Goal: Task Accomplishment & Management: Manage account settings

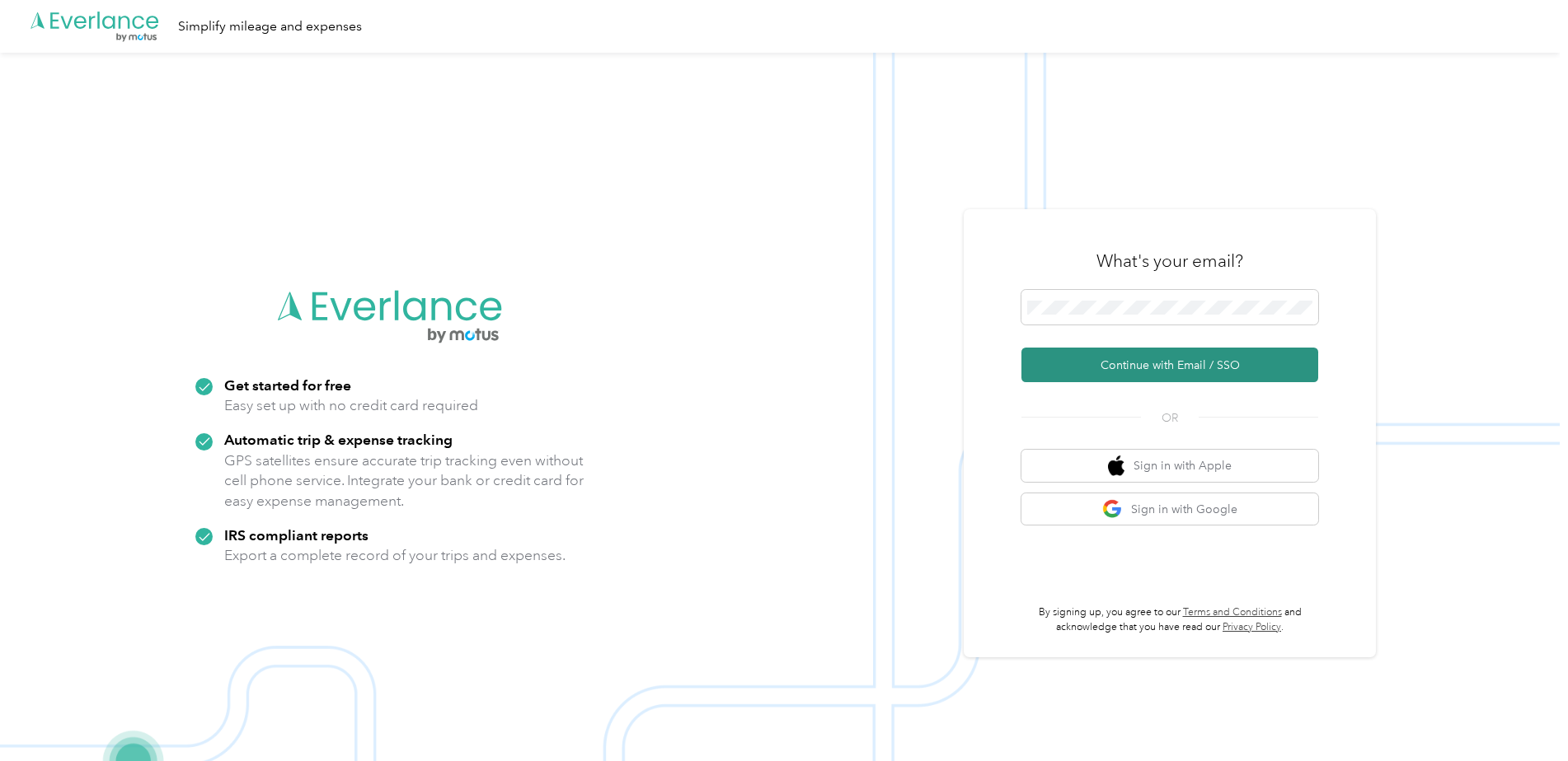
click at [1187, 368] on button "Continue with Email / SSO" at bounding box center [1169, 365] width 296 height 34
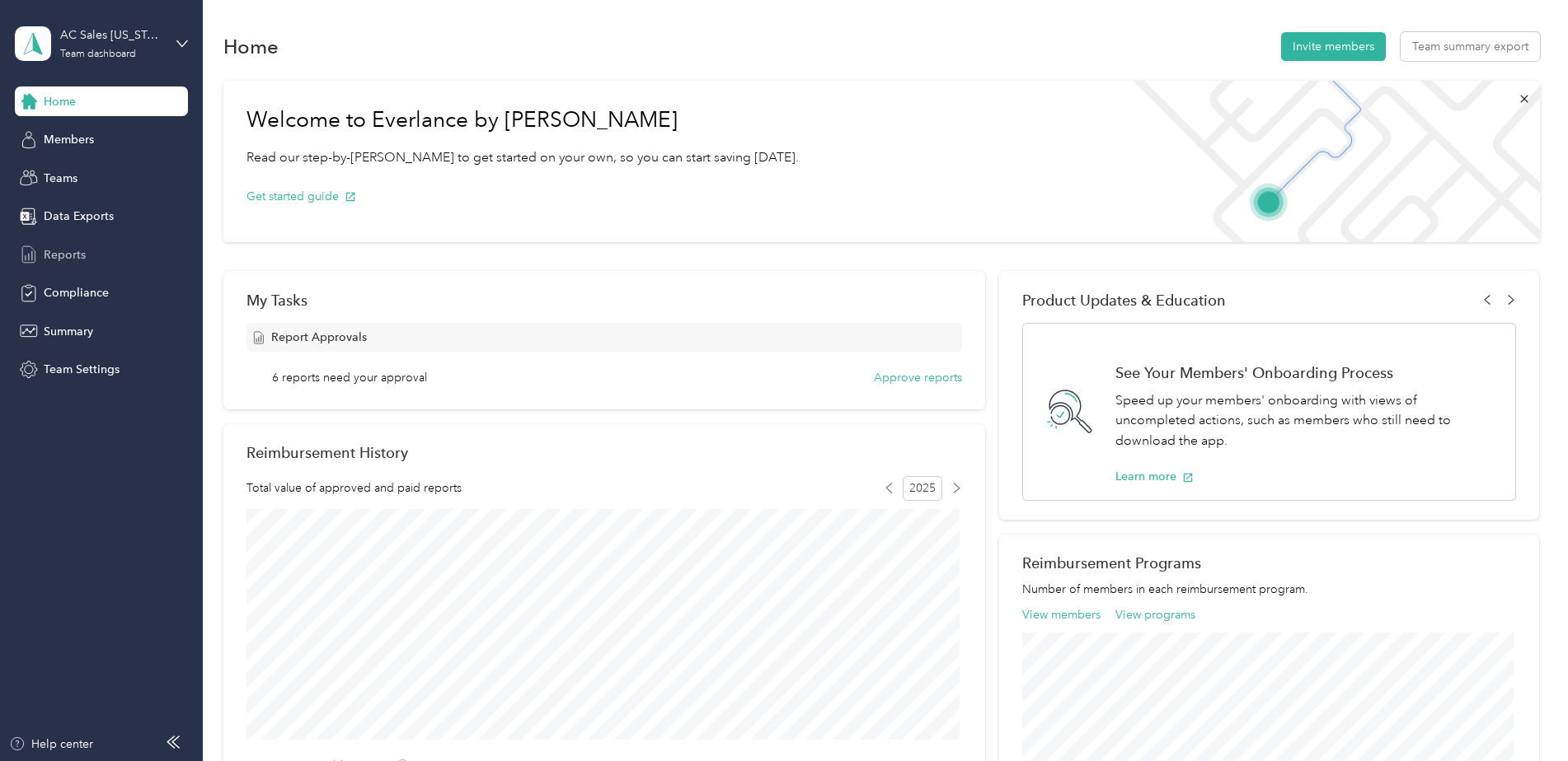
click at [58, 250] on span "Reports" at bounding box center [64, 255] width 42 height 17
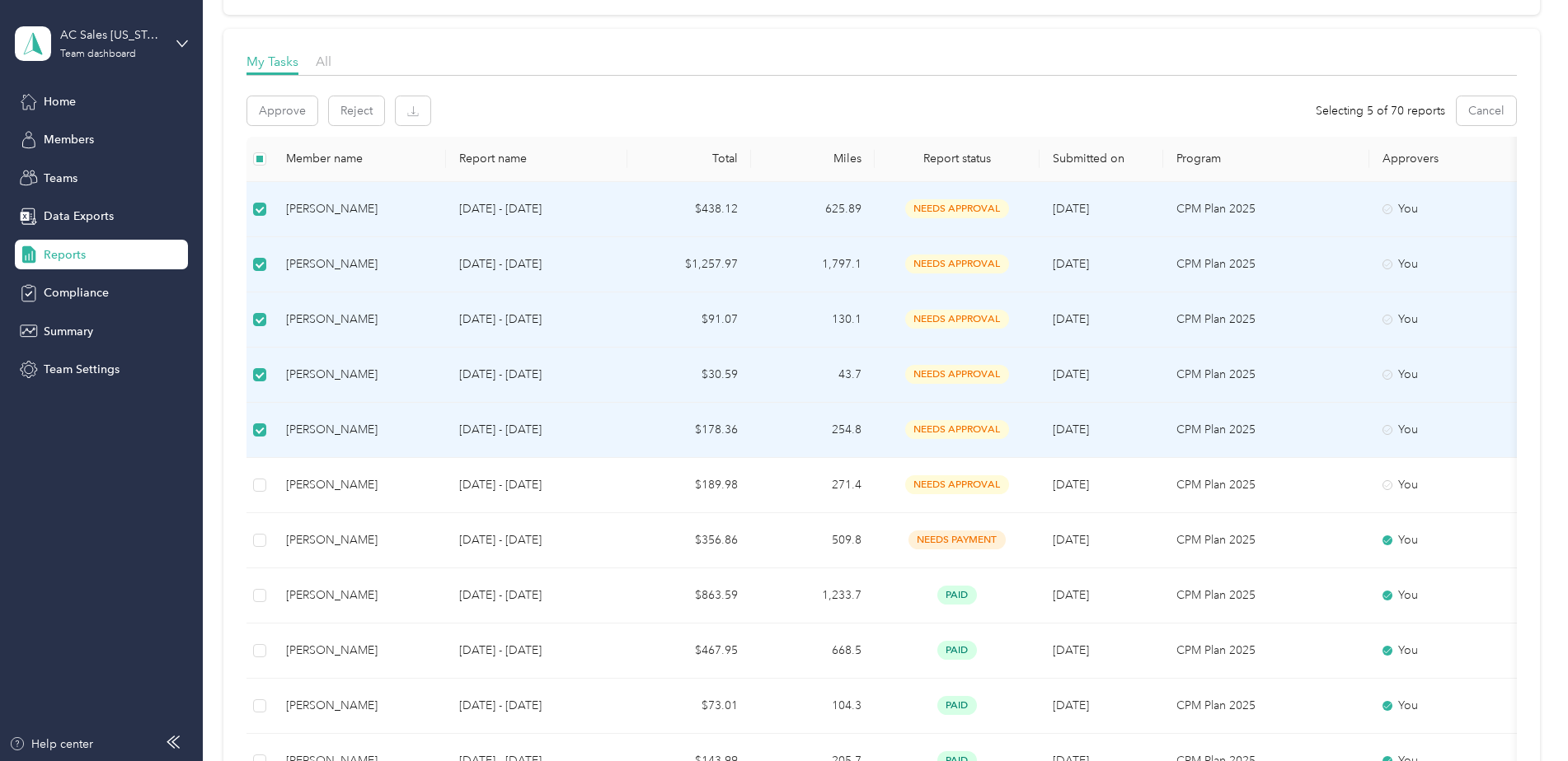
scroll to position [214, 0]
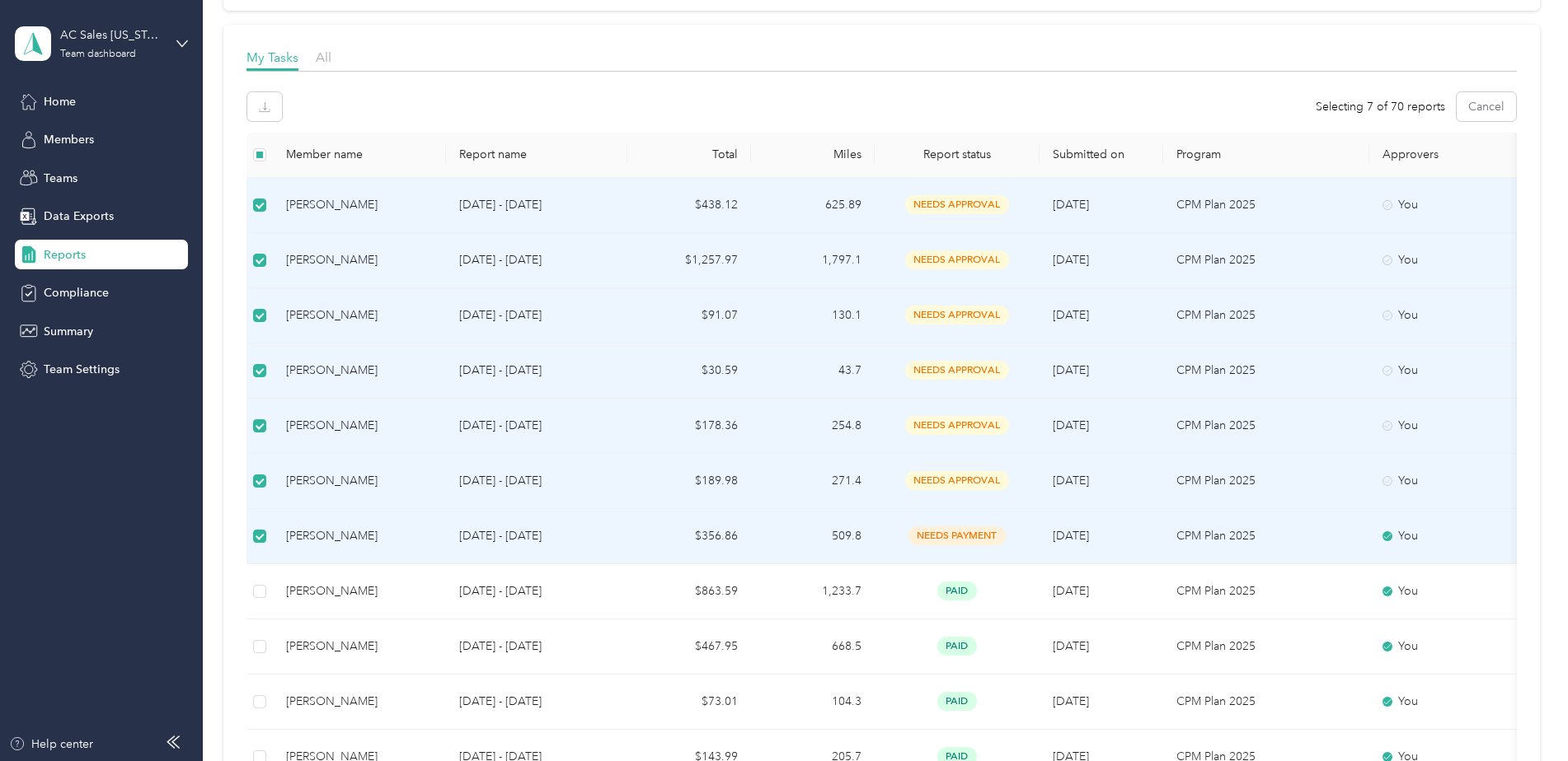
click at [250, 538] on td at bounding box center [259, 537] width 27 height 55
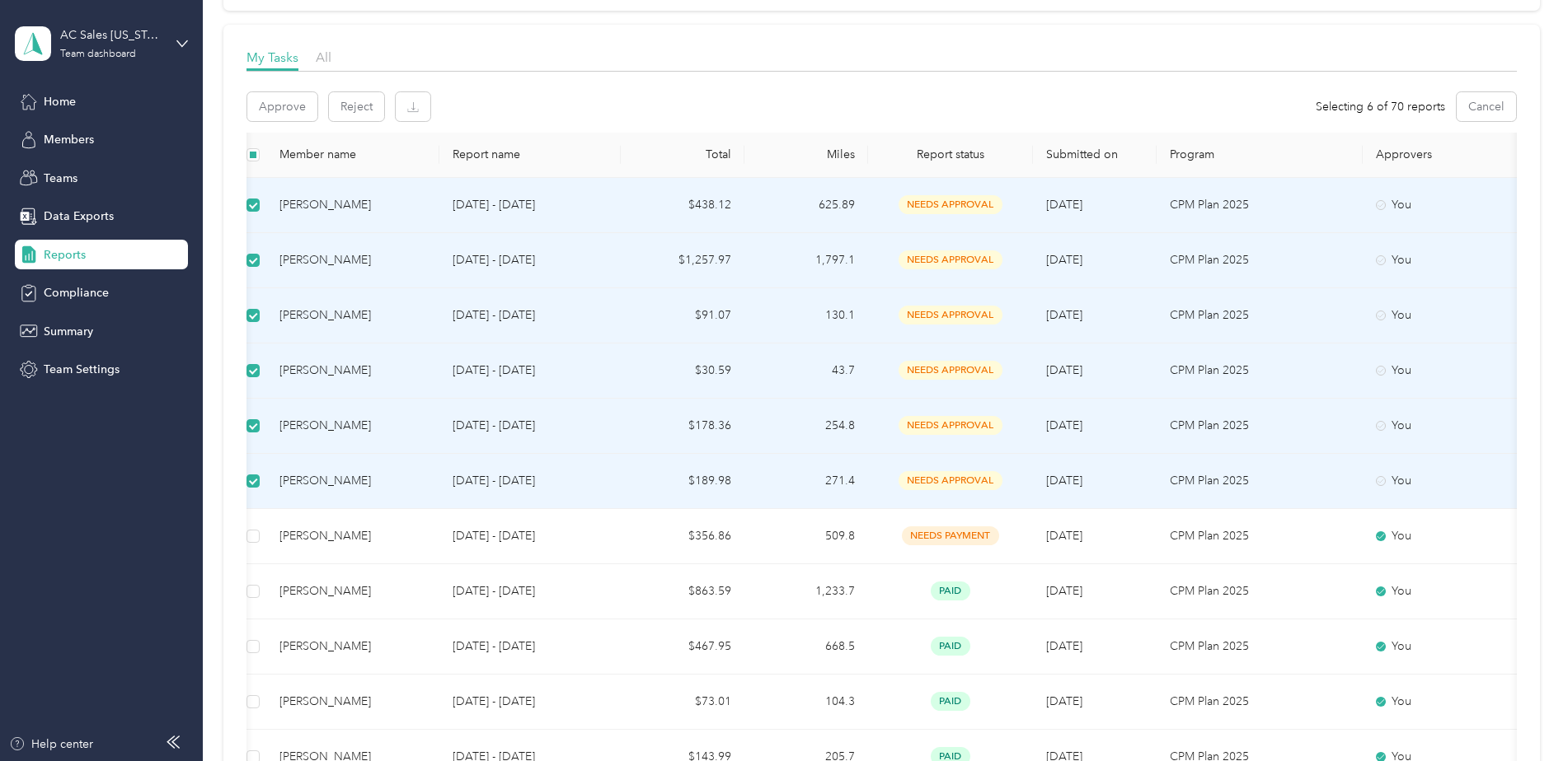
scroll to position [0, 8]
click at [278, 103] on button "Approve" at bounding box center [283, 107] width 70 height 29
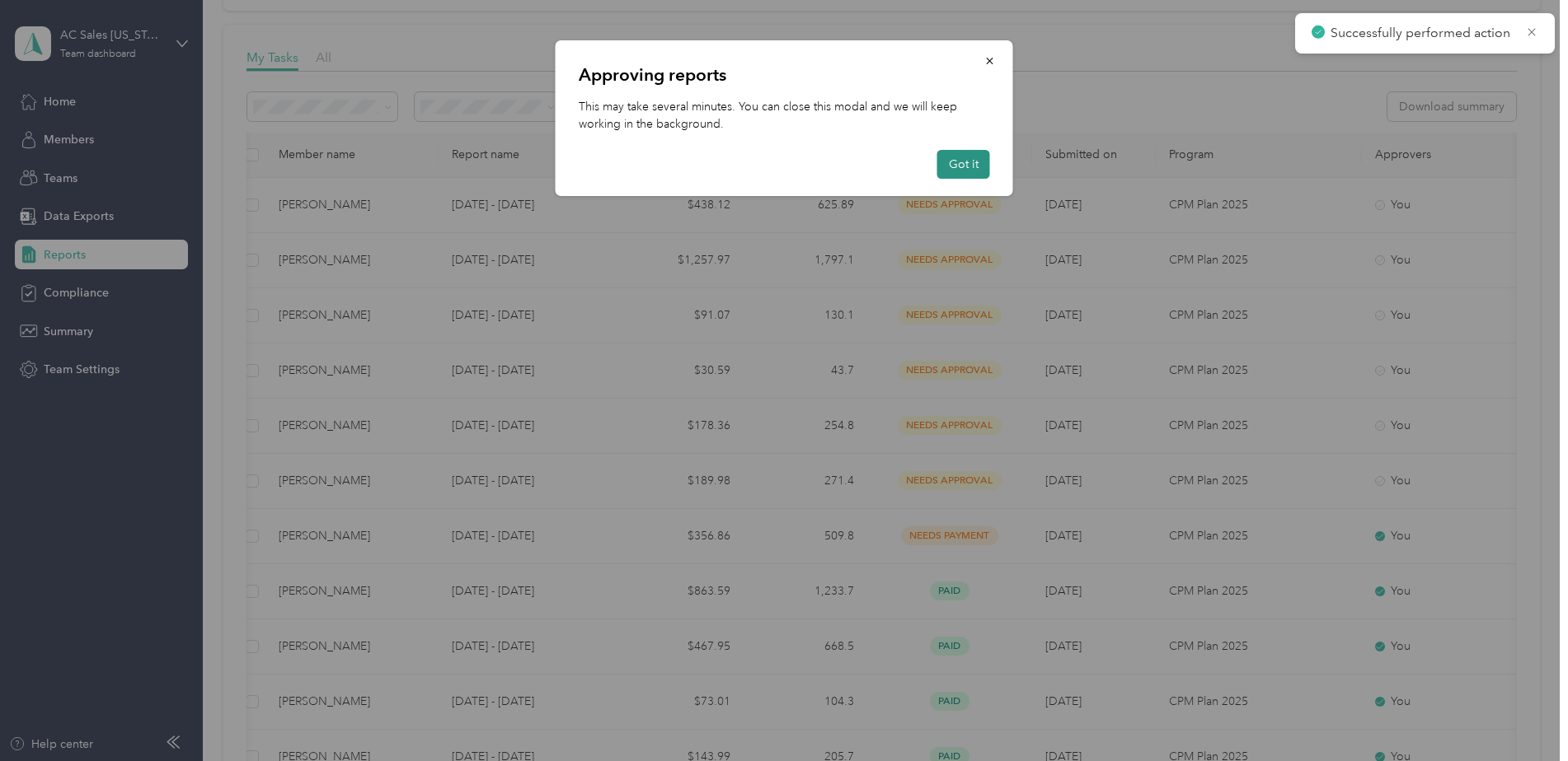
click at [967, 161] on button "Got it" at bounding box center [963, 165] width 52 height 29
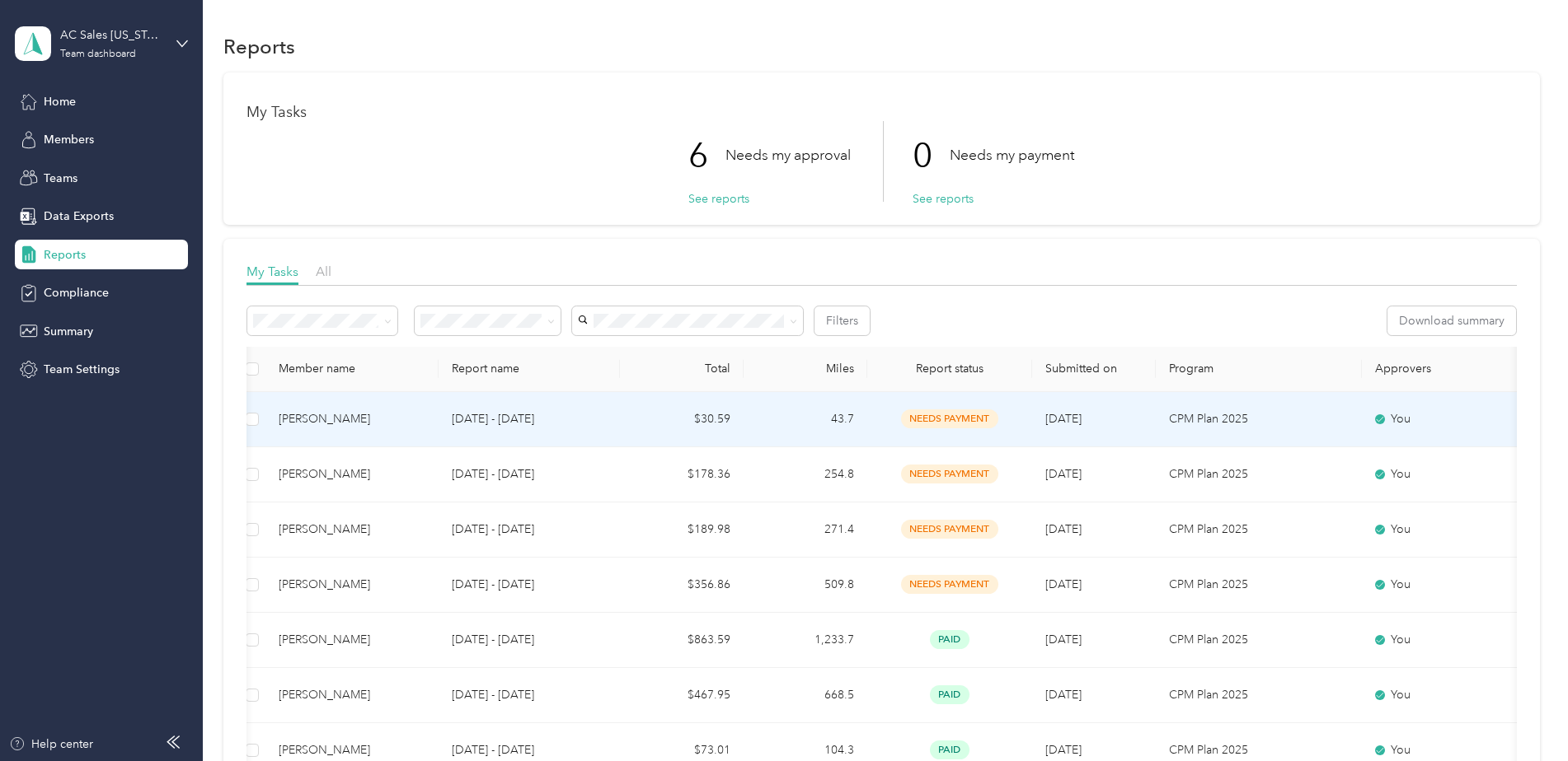
scroll to position [0, 0]
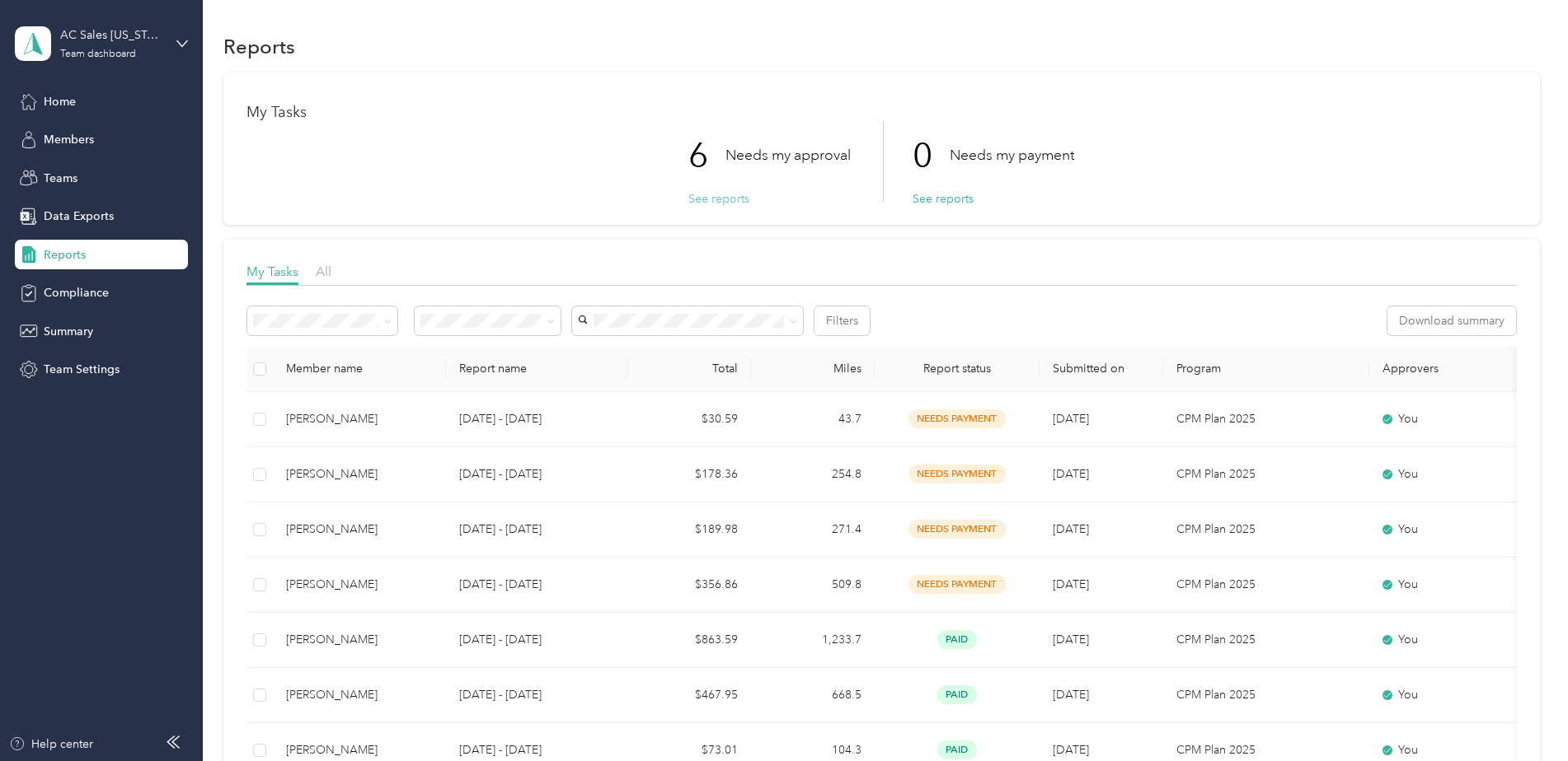
click at [710, 201] on button "See reports" at bounding box center [718, 199] width 61 height 17
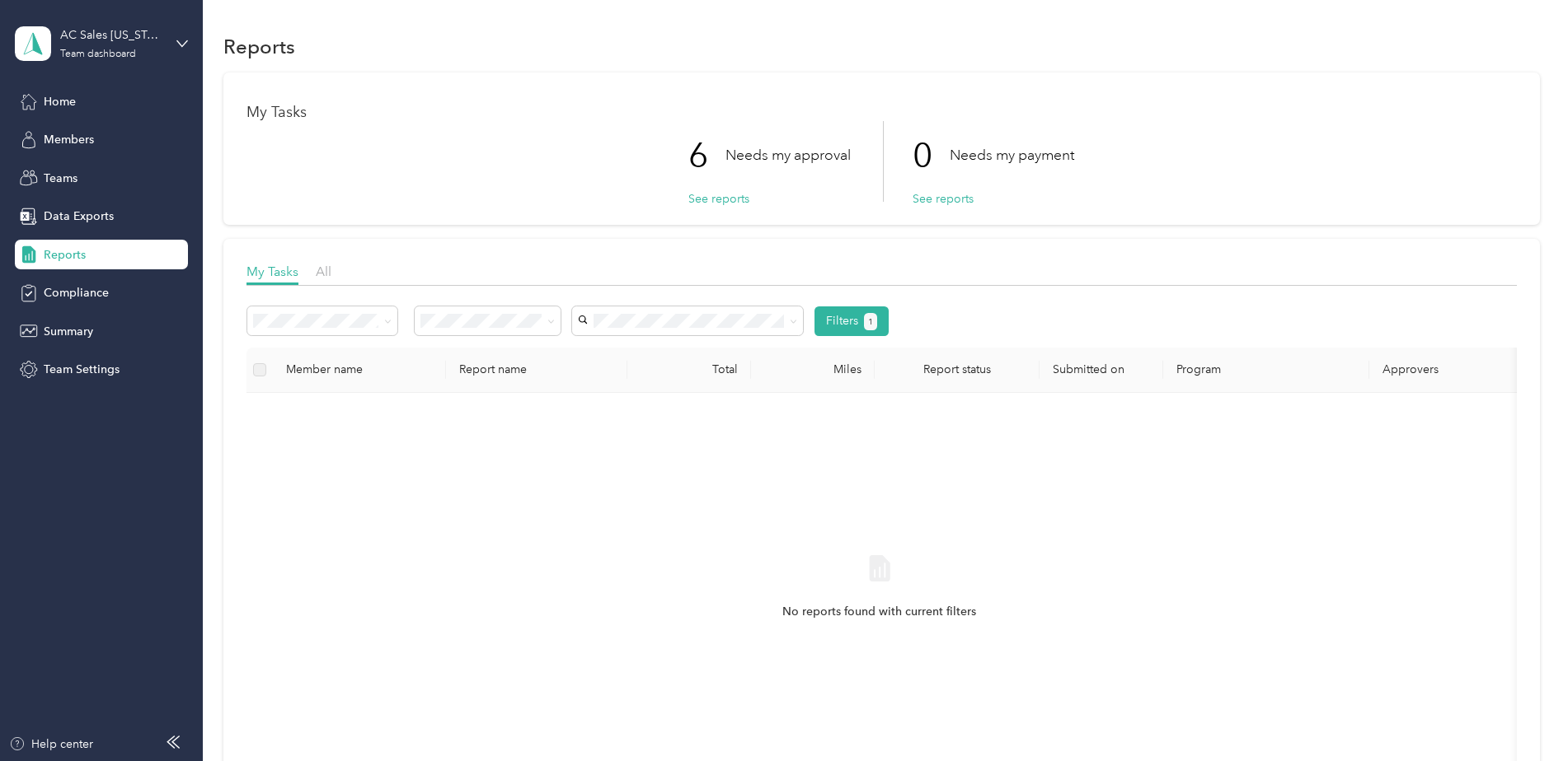
click at [551, 160] on div "6 Needs my approval See reports 0 Needs my payment See reports" at bounding box center [882, 161] width 1270 height 81
click at [62, 250] on span "Reports" at bounding box center [64, 255] width 42 height 17
click at [56, 147] on span "Members" at bounding box center [69, 140] width 51 height 17
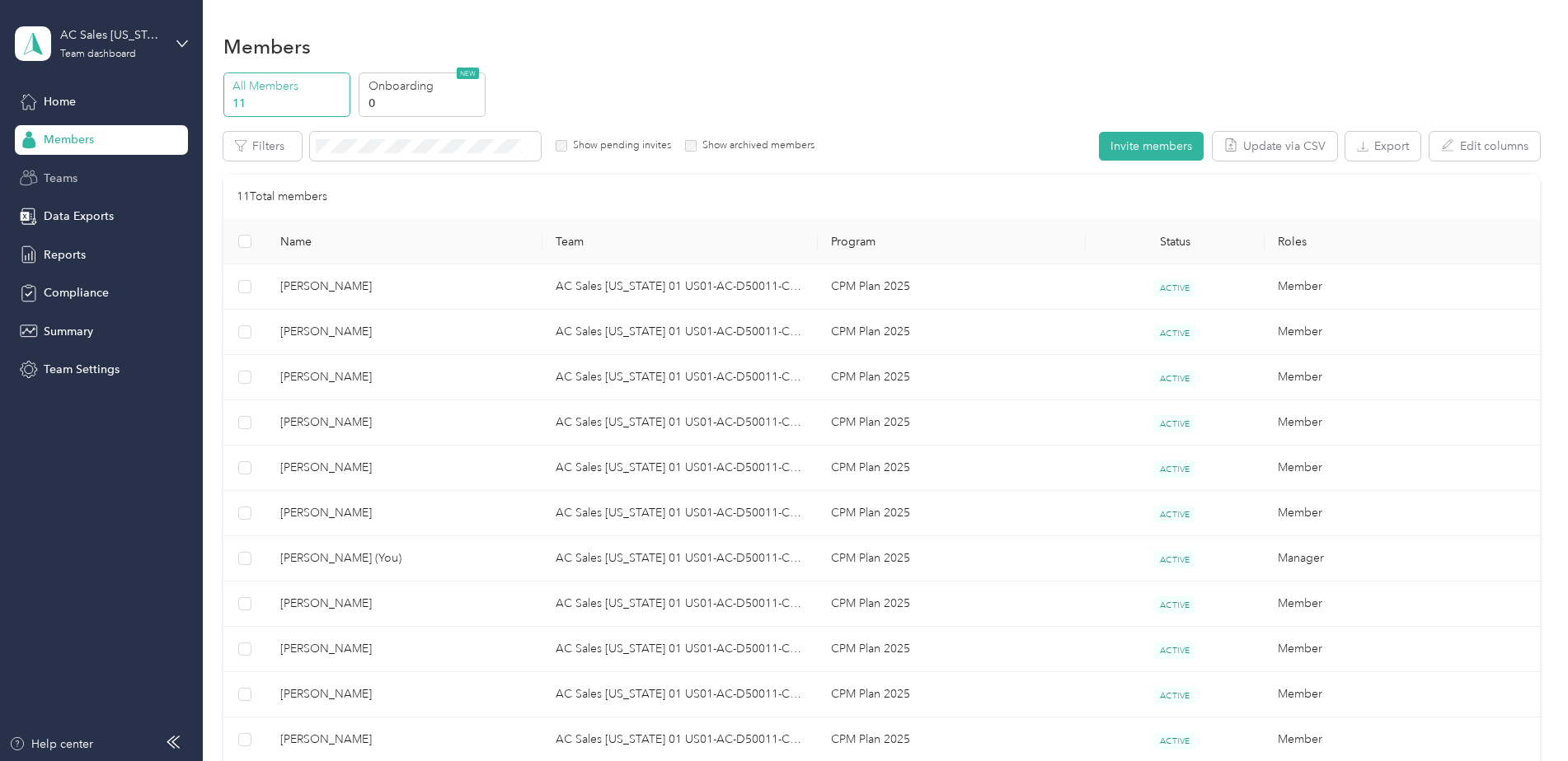
click at [78, 174] on div "Teams" at bounding box center [101, 178] width 173 height 30
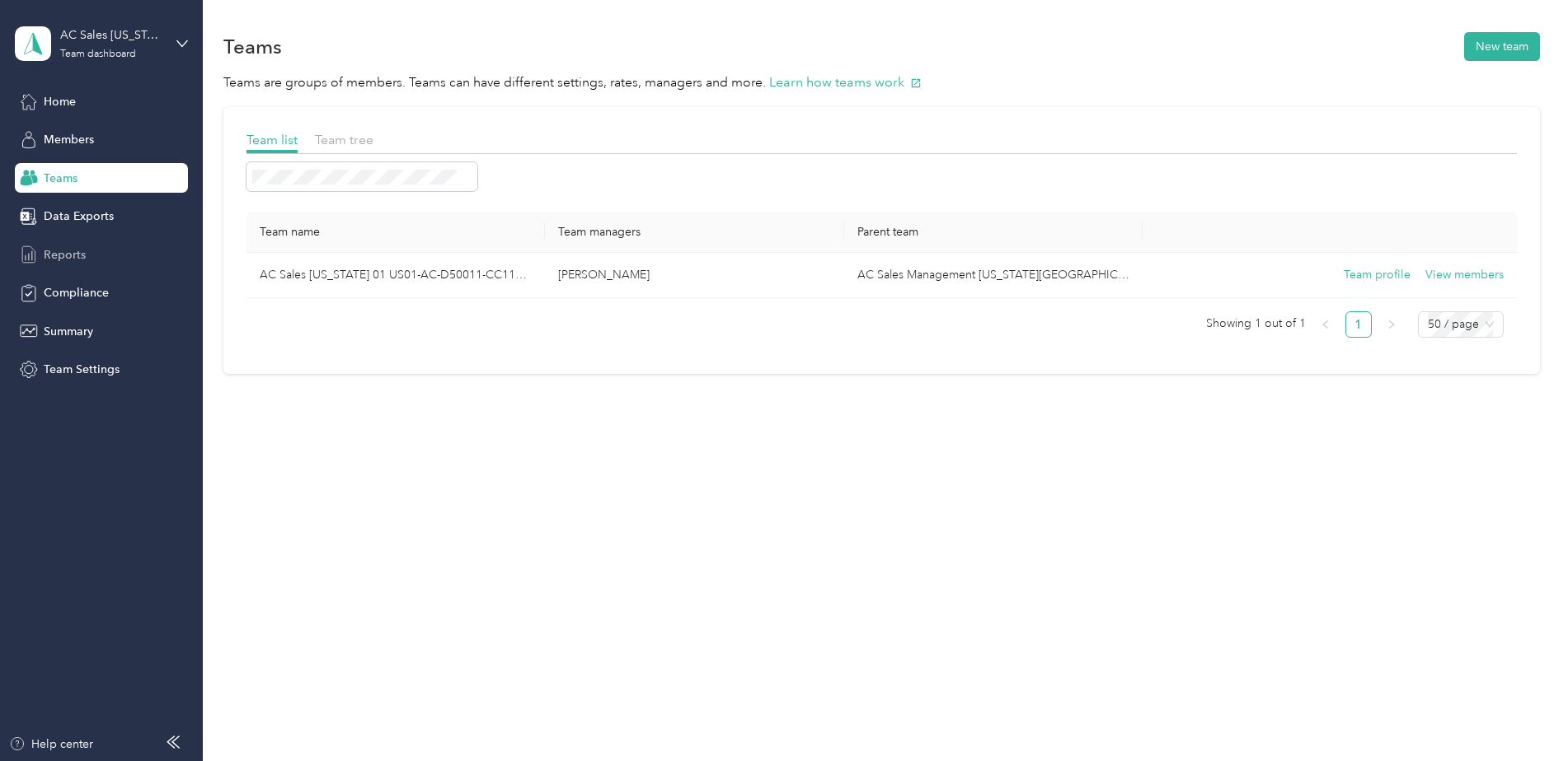
click at [54, 253] on span "Reports" at bounding box center [64, 255] width 42 height 17
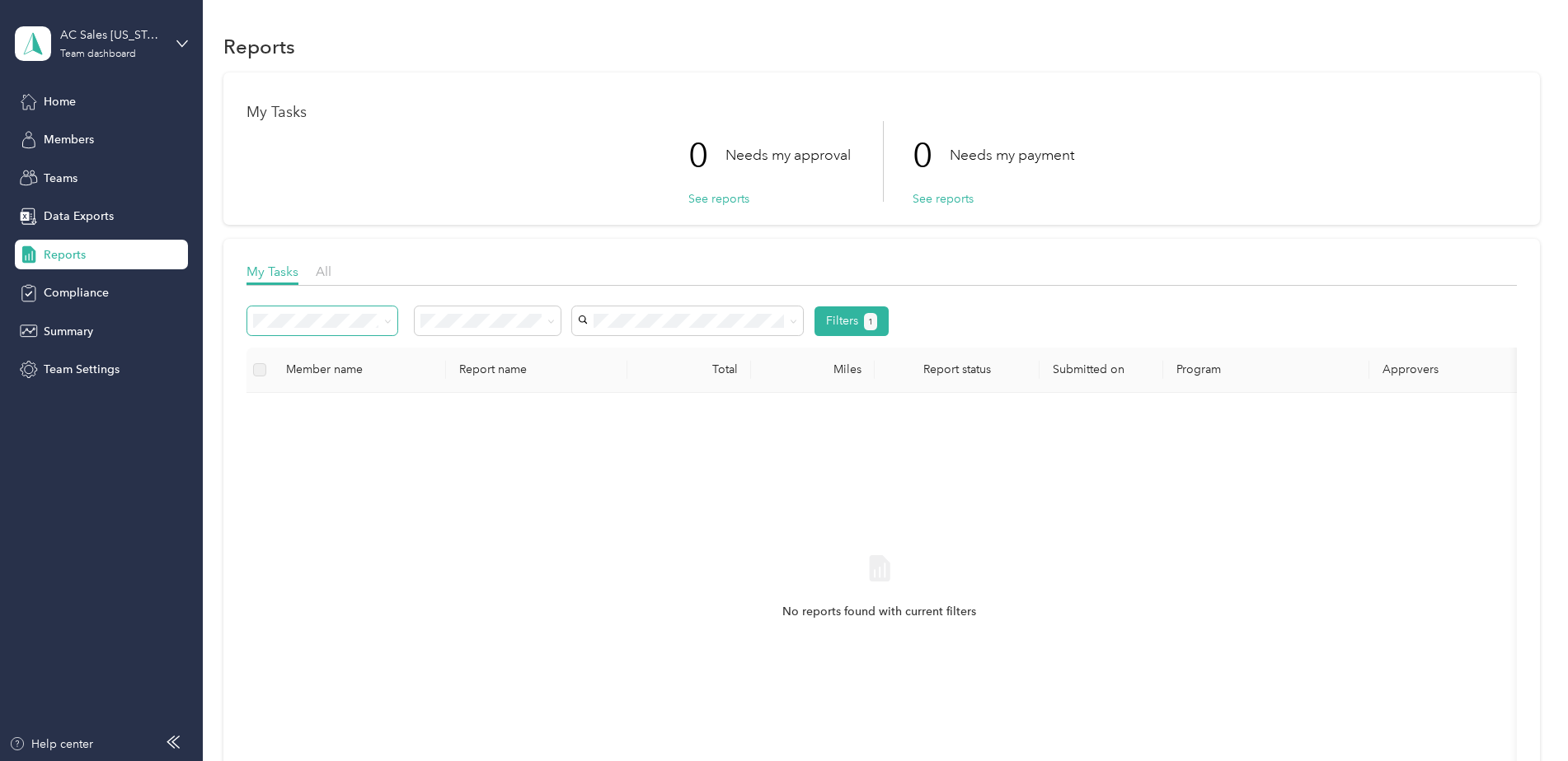
click at [378, 317] on span at bounding box center [384, 321] width 13 height 17
click at [389, 326] on span at bounding box center [387, 321] width 8 height 14
click at [387, 321] on icon at bounding box center [387, 321] width 5 height 3
click at [410, 244] on div "My Tasks All Filters 1 Member name Report name Total Miles Report status Submit…" at bounding box center [882, 537] width 1316 height 597
click at [554, 319] on icon at bounding box center [551, 321] width 8 height 8
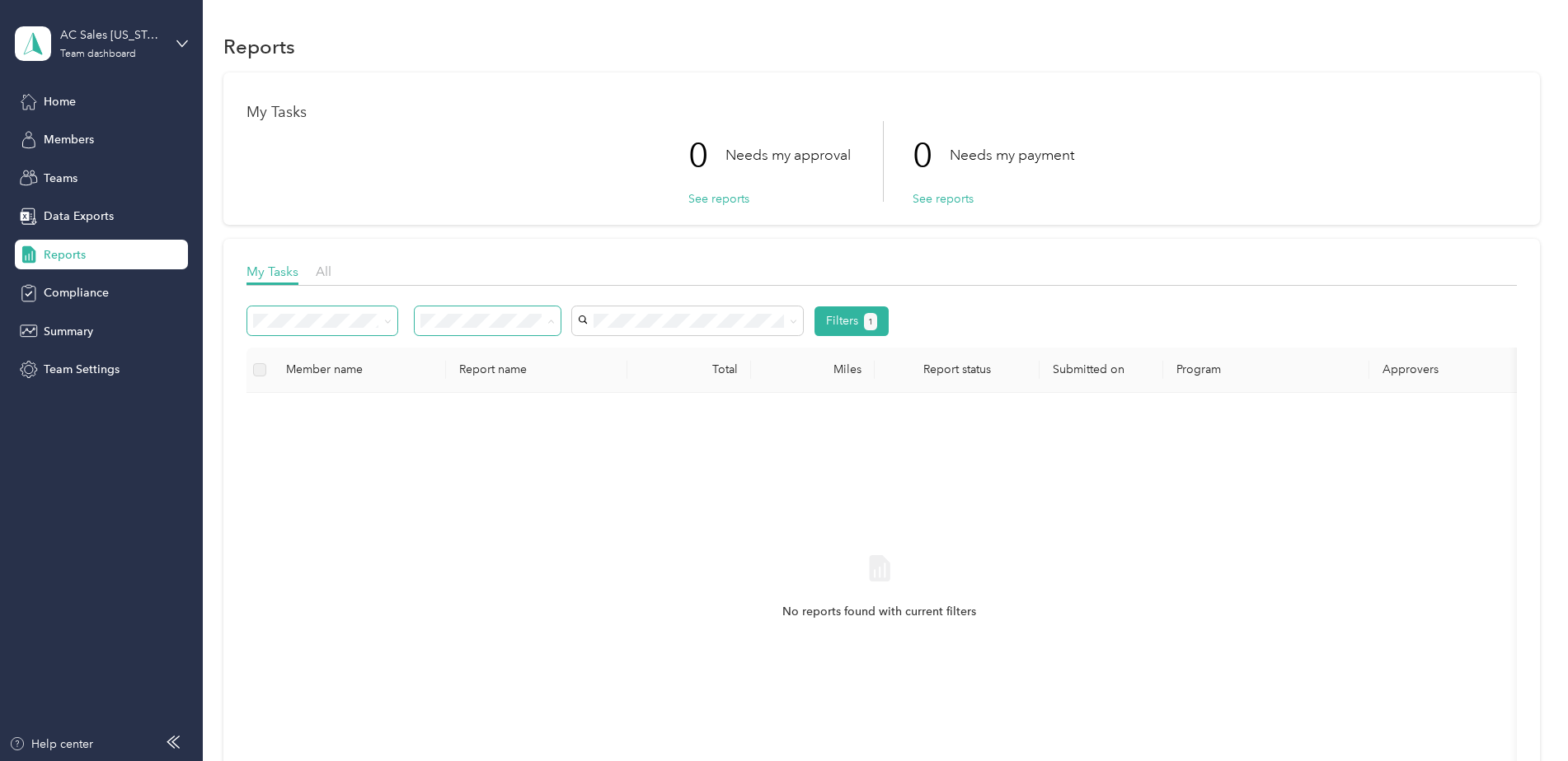
click at [552, 214] on div "My Tasks 0 Needs my approval See reports 0 Needs my payment See reports" at bounding box center [882, 148] width 1316 height 152
click at [55, 105] on span "Home" at bounding box center [59, 101] width 32 height 17
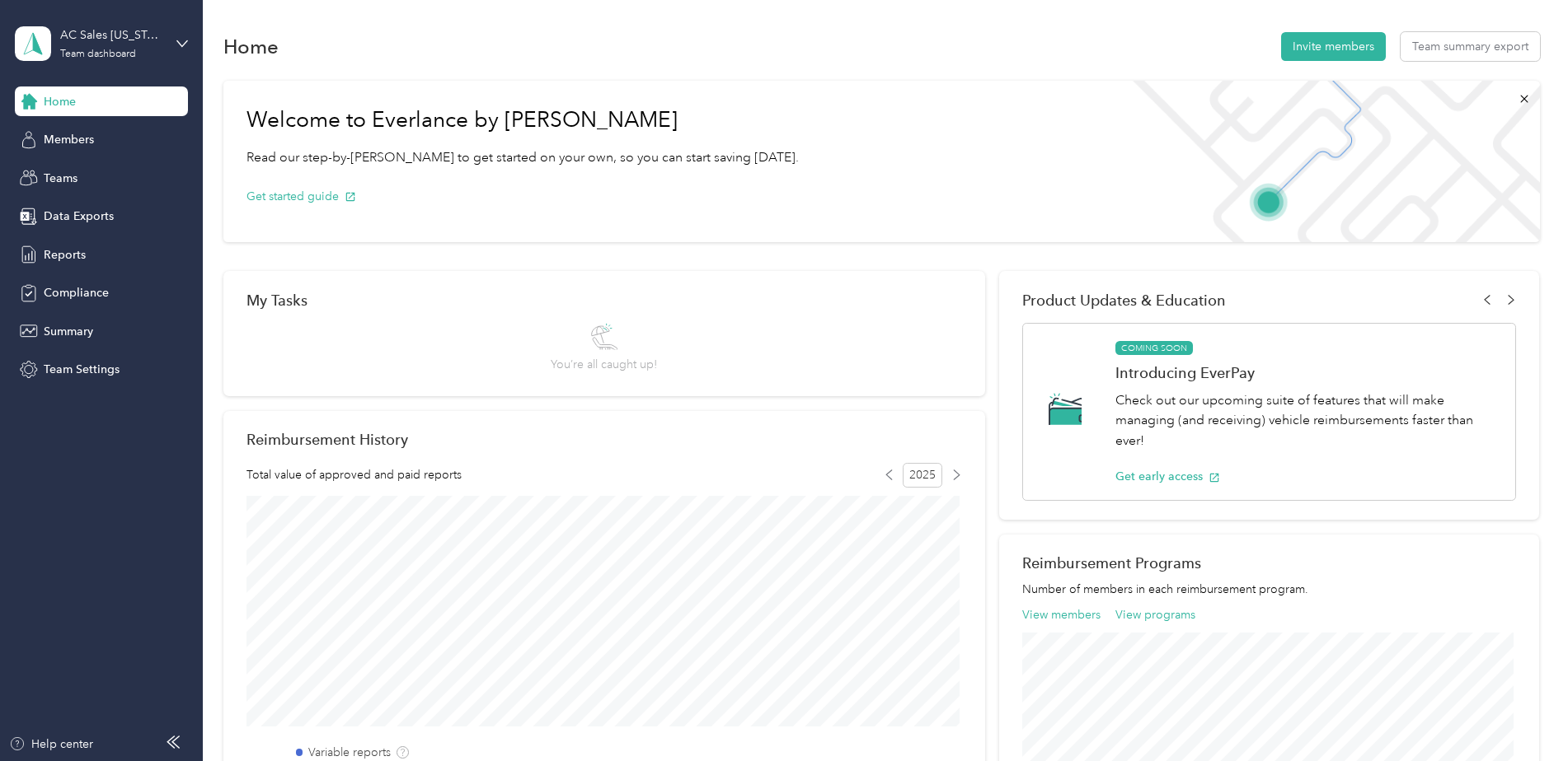
scroll to position [1, 0]
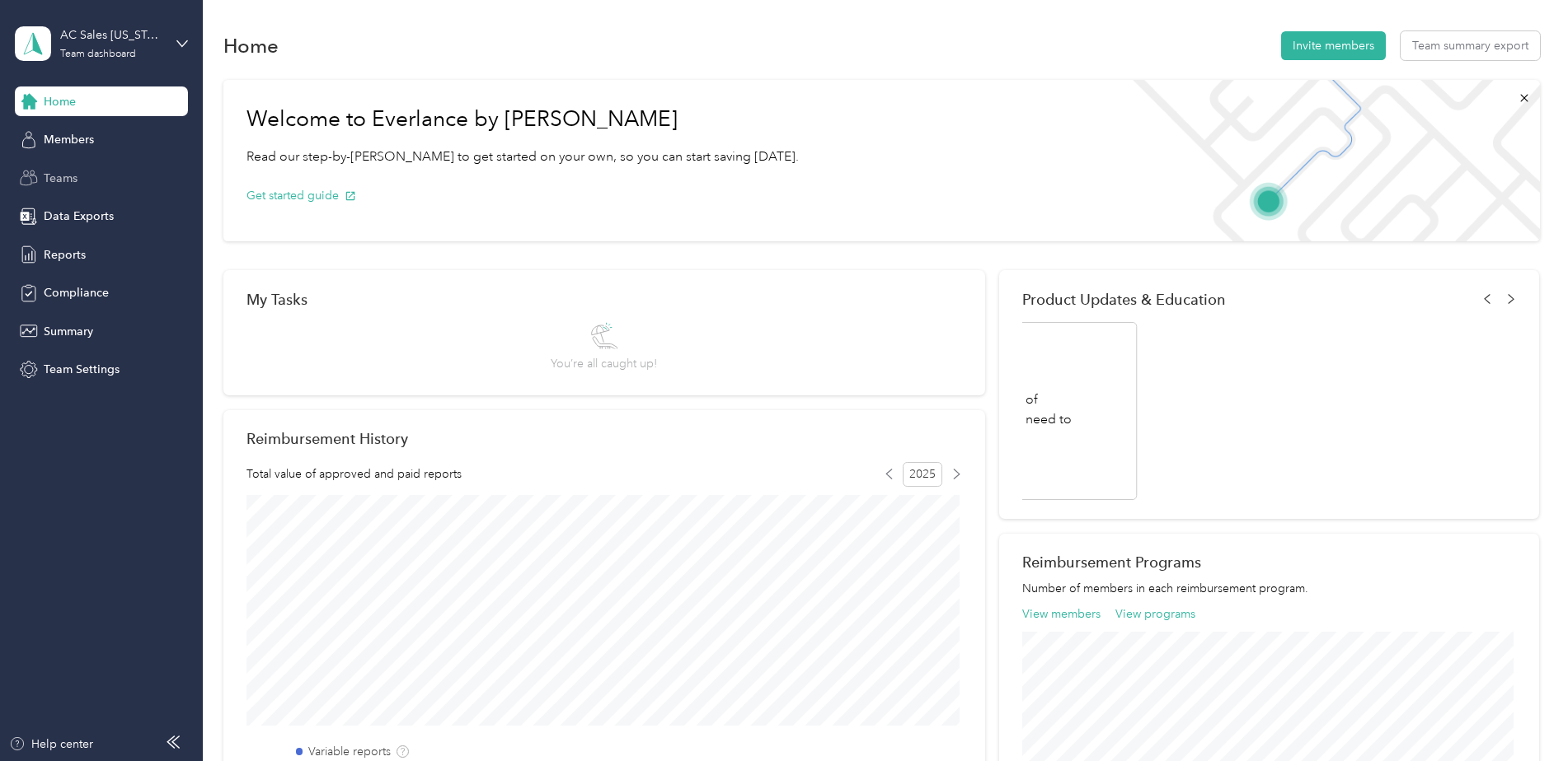
click at [71, 190] on div "Teams" at bounding box center [101, 178] width 173 height 30
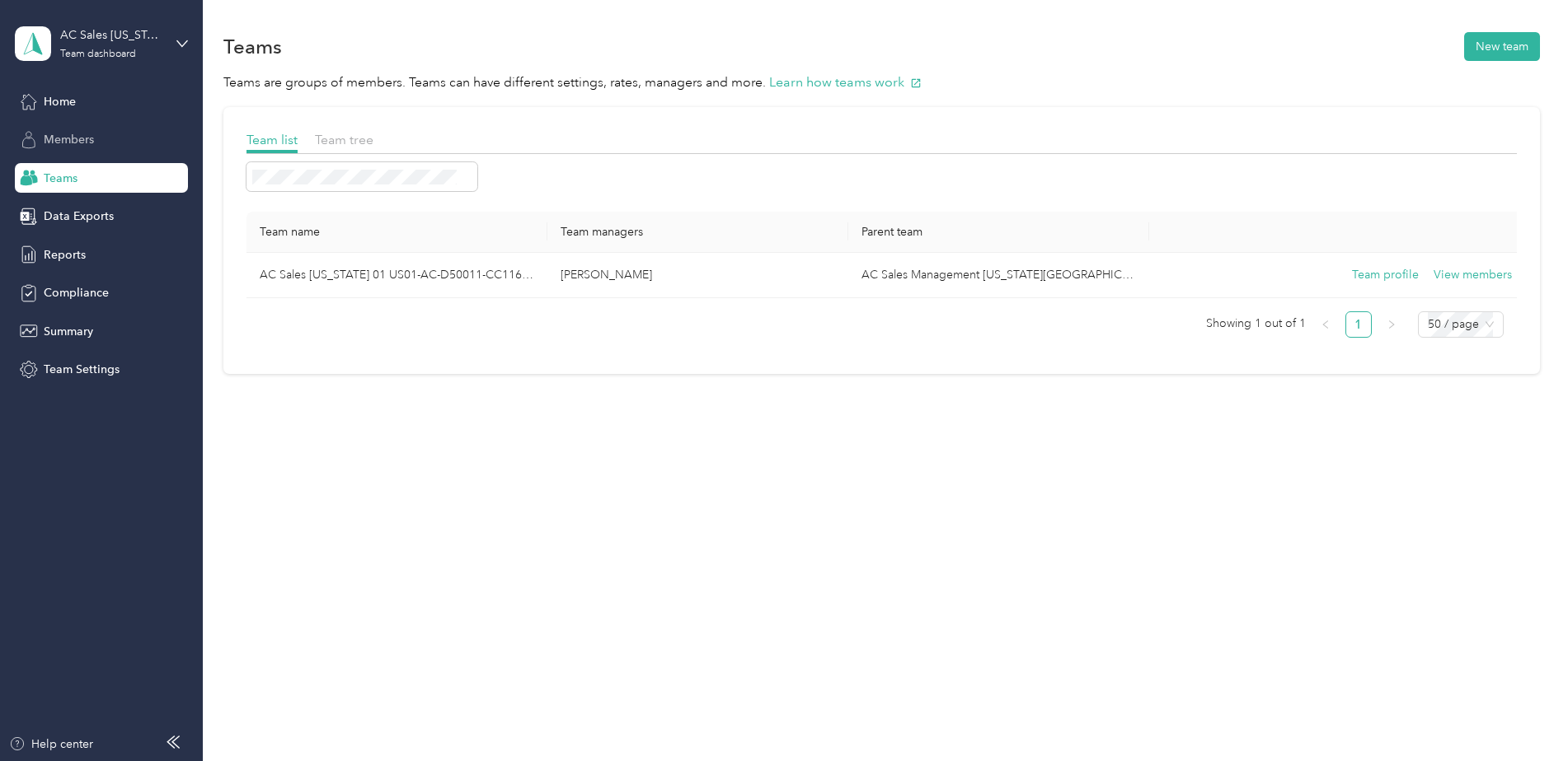
click at [68, 131] on span "Members" at bounding box center [69, 140] width 51 height 17
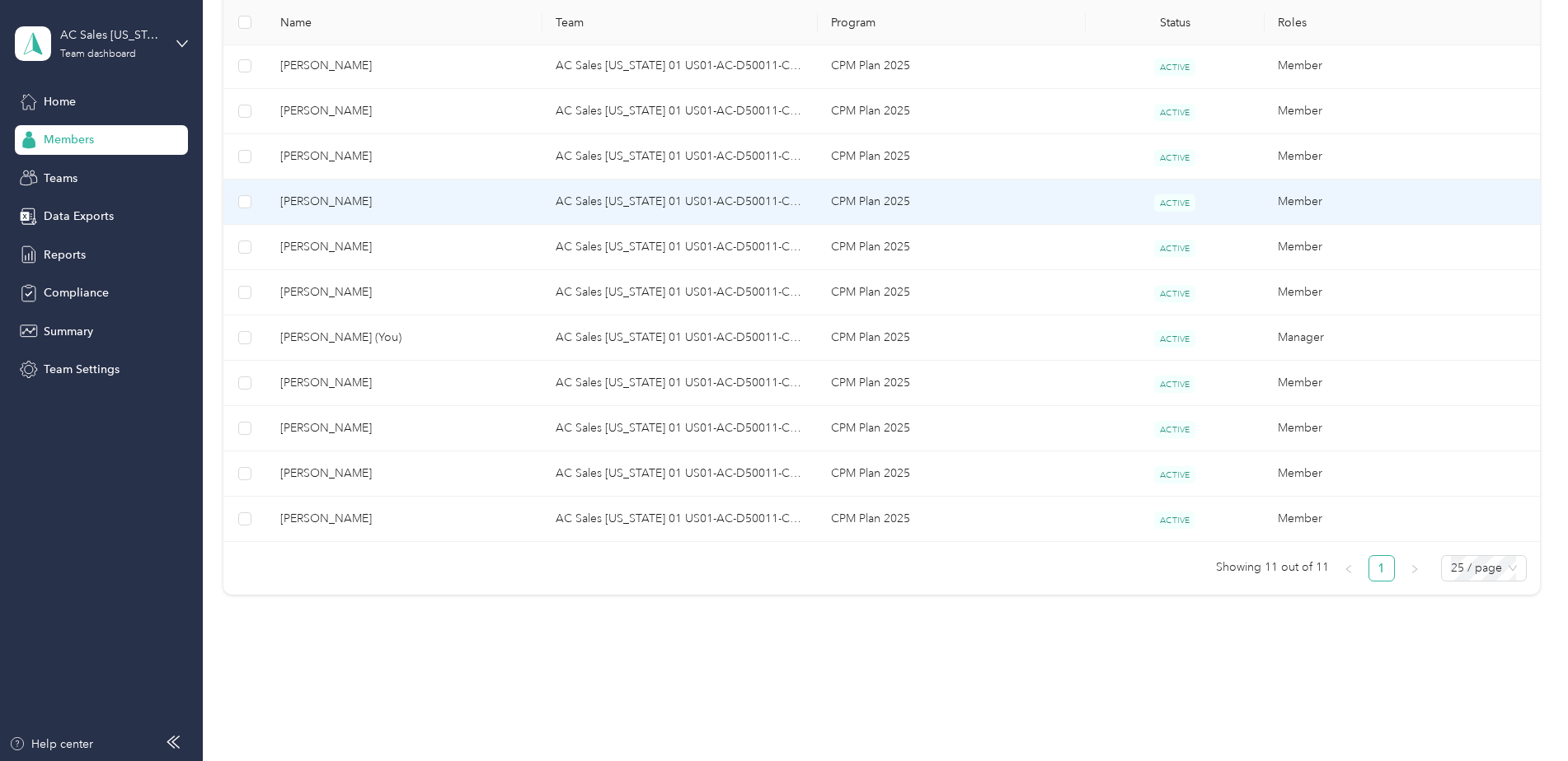
scroll to position [239, 0]
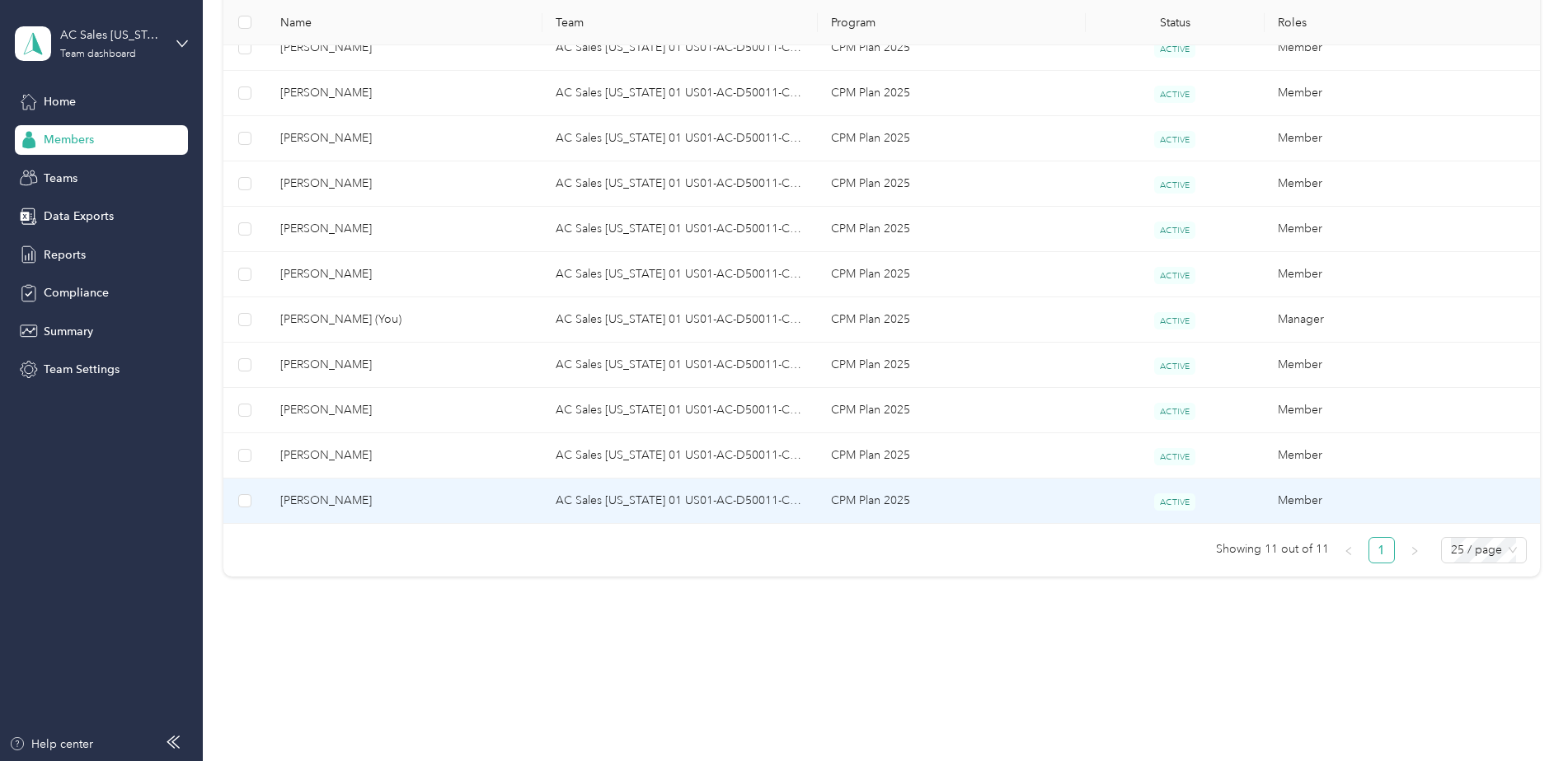
click at [318, 502] on span "tucker mueck" at bounding box center [405, 501] width 249 height 18
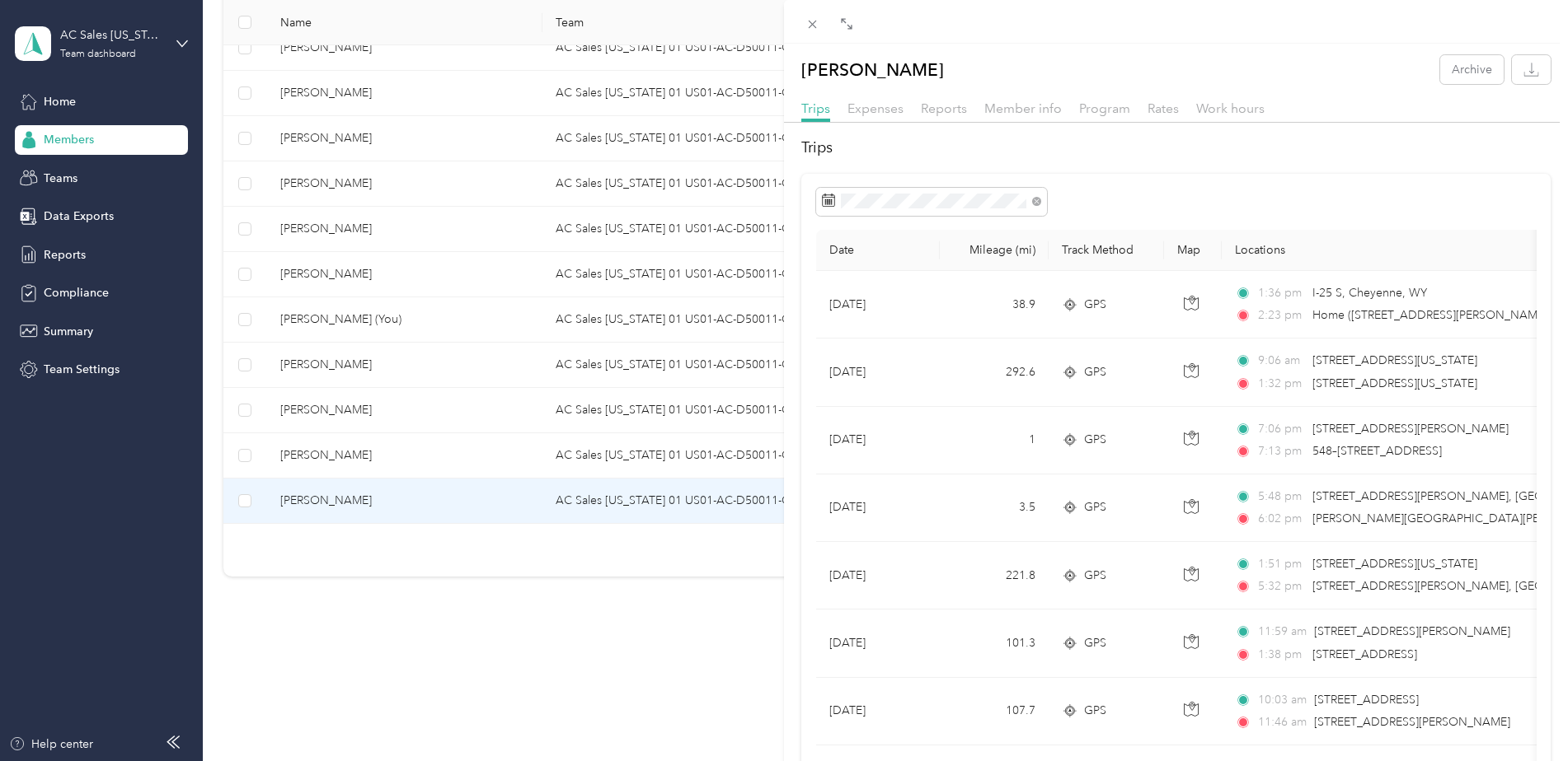
click at [48, 321] on div "tucker mueck Archive Trips Expenses Reports Member info Program Rates Work hour…" at bounding box center [784, 380] width 1568 height 761
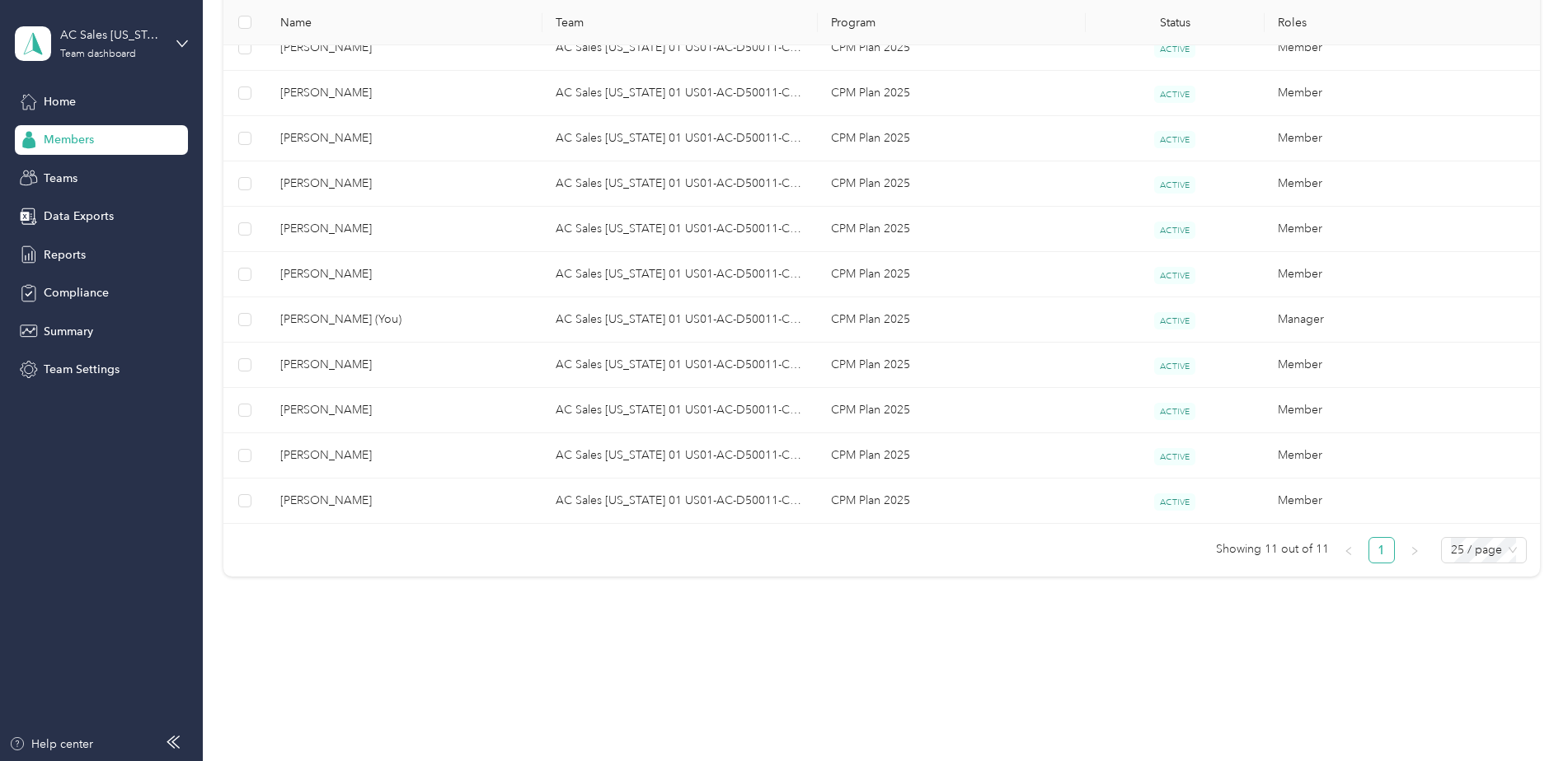
click at [48, 328] on span "Summary" at bounding box center [69, 332] width 50 height 17
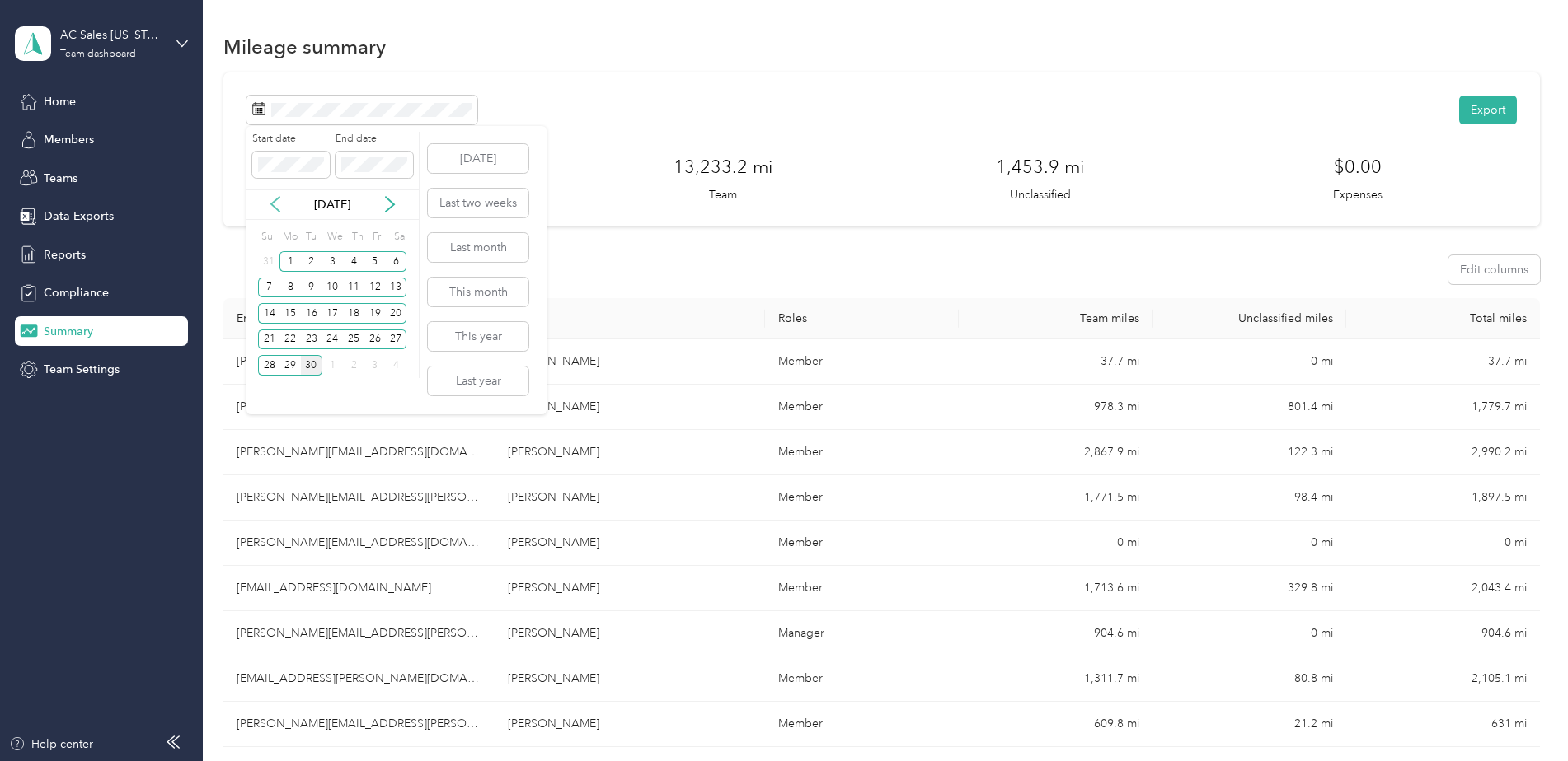
click at [272, 203] on icon at bounding box center [275, 204] width 16 height 16
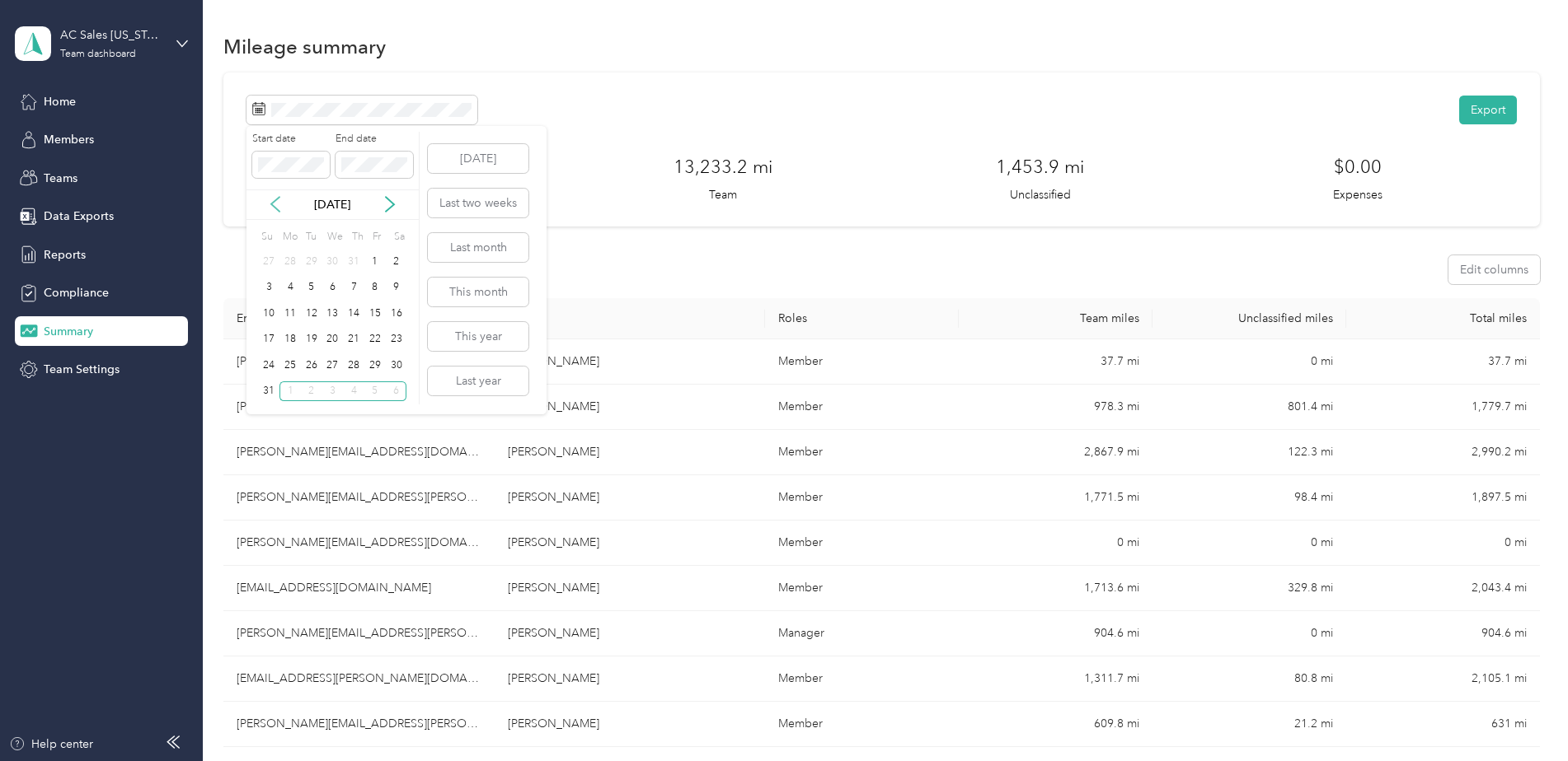
click at [272, 203] on icon at bounding box center [275, 204] width 16 height 16
click at [308, 259] on div "1" at bounding box center [311, 262] width 21 height 21
click at [303, 203] on p "Jul 2025" at bounding box center [332, 204] width 70 height 17
click at [384, 201] on icon at bounding box center [389, 204] width 16 height 16
click at [389, 202] on icon at bounding box center [389, 204] width 16 height 16
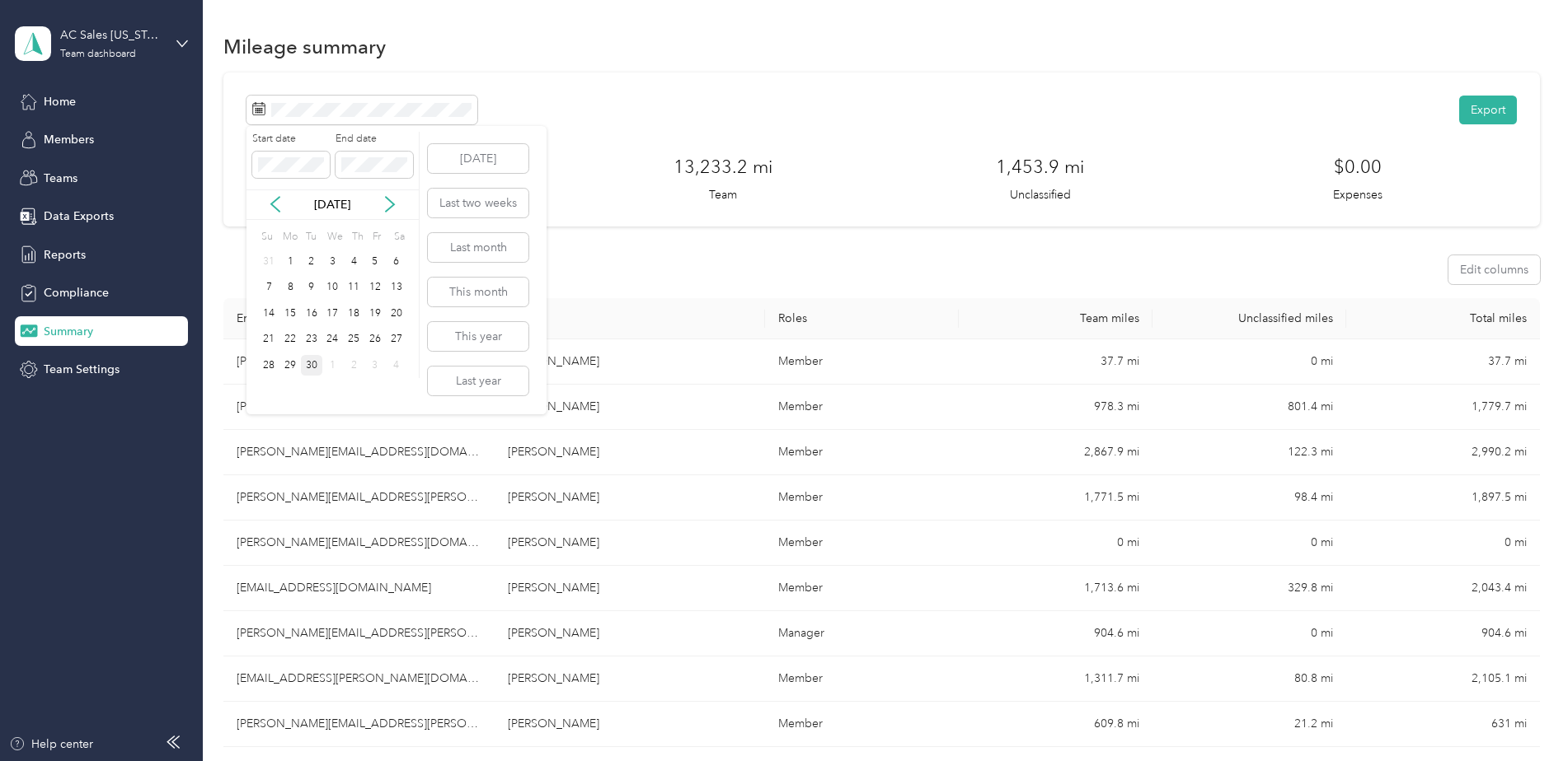
click at [314, 362] on div "30" at bounding box center [311, 365] width 21 height 21
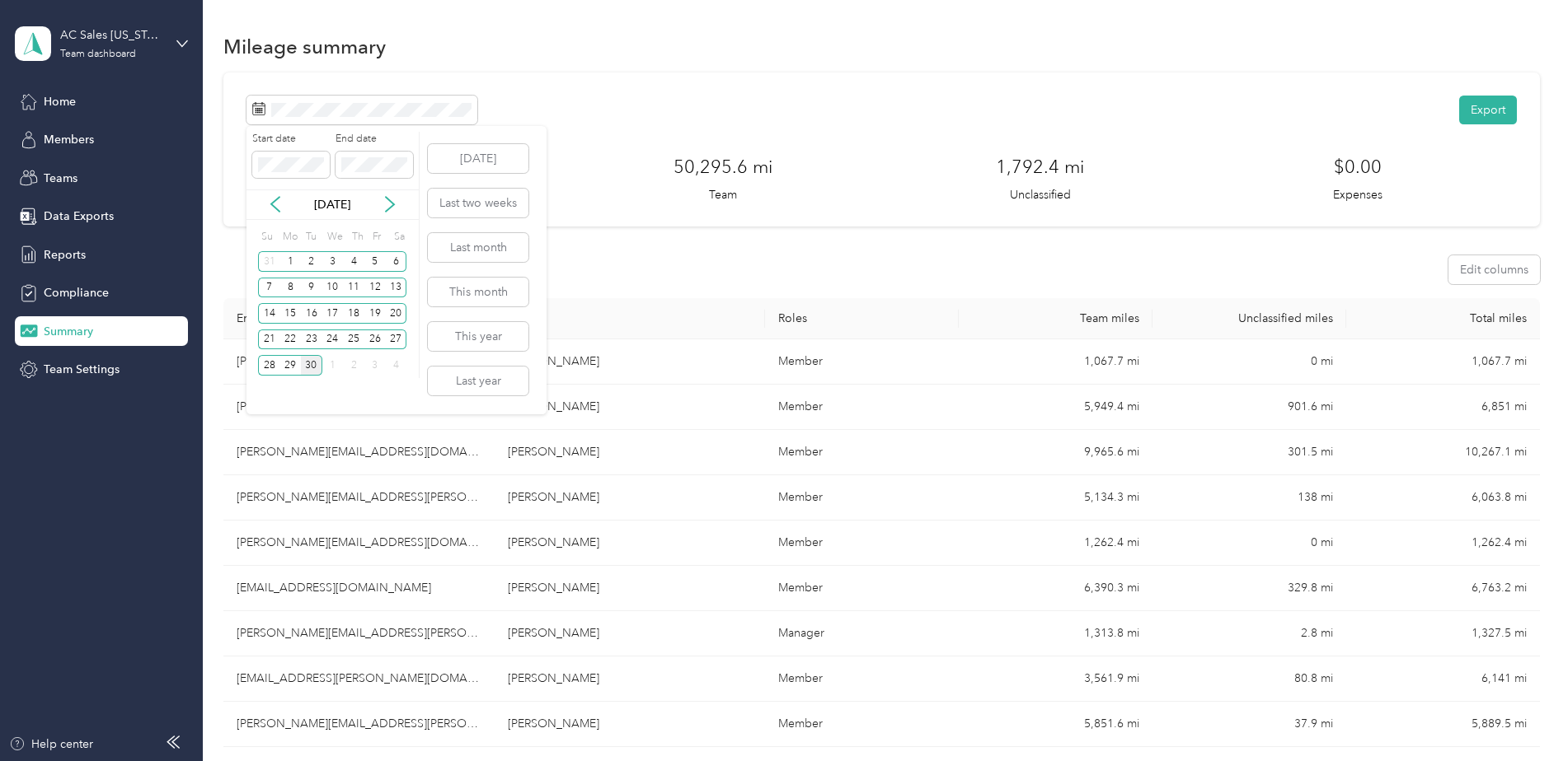
click at [278, 196] on div "Sep 2025" at bounding box center [333, 204] width 173 height 17
click at [272, 199] on icon at bounding box center [275, 204] width 16 height 16
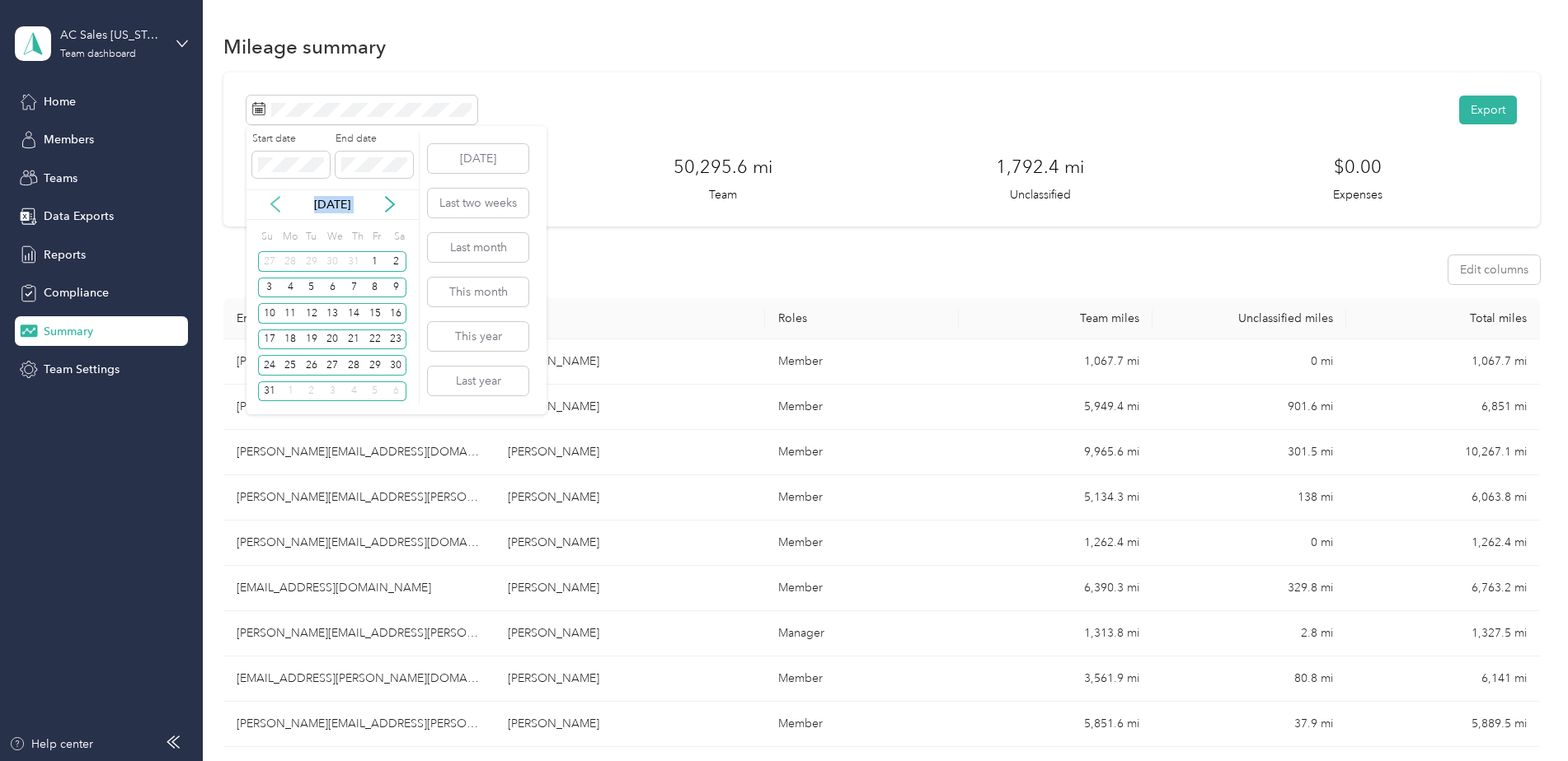
click at [272, 201] on icon at bounding box center [275, 204] width 16 height 16
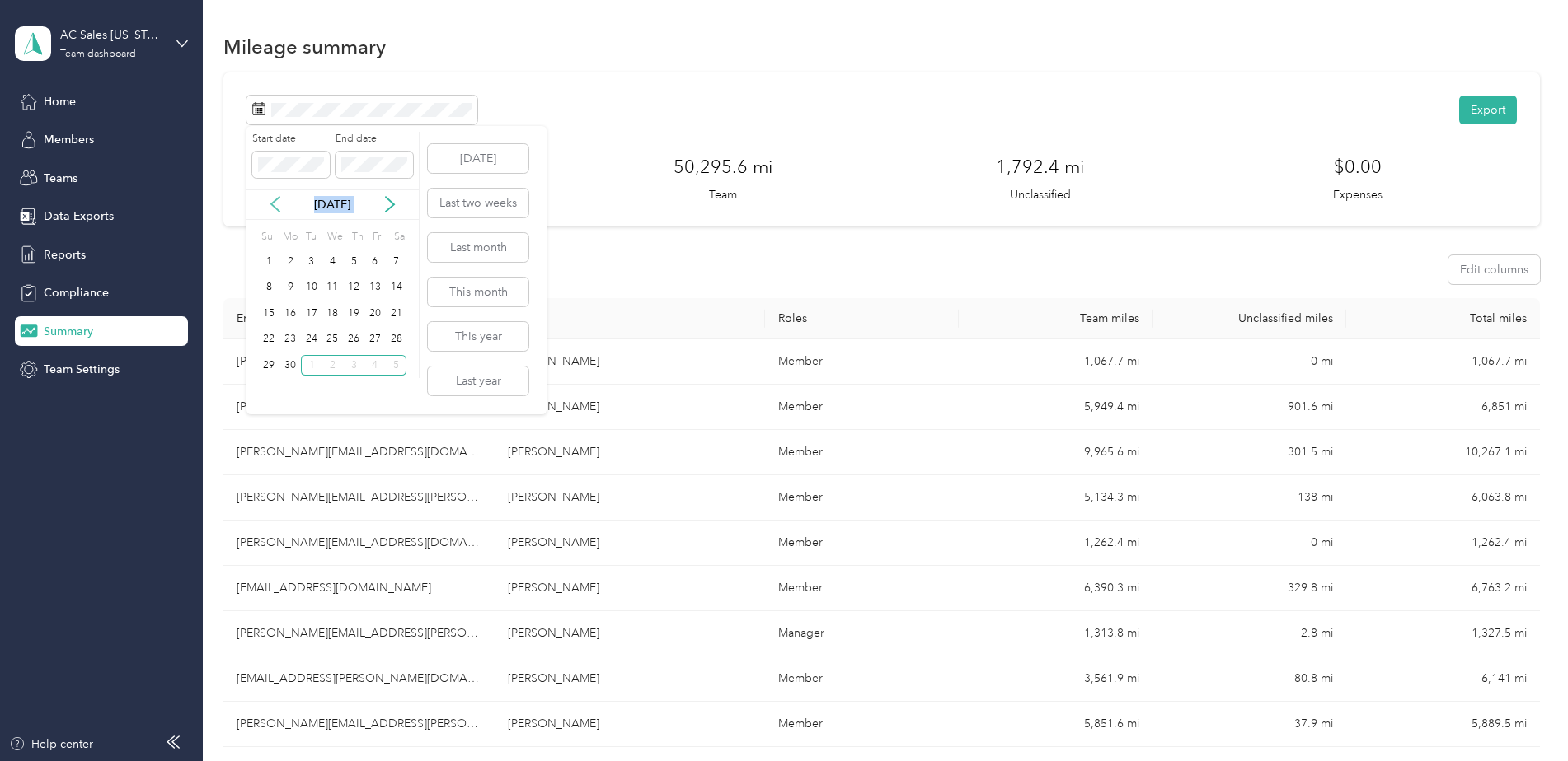
click at [272, 201] on icon at bounding box center [275, 204] width 16 height 16
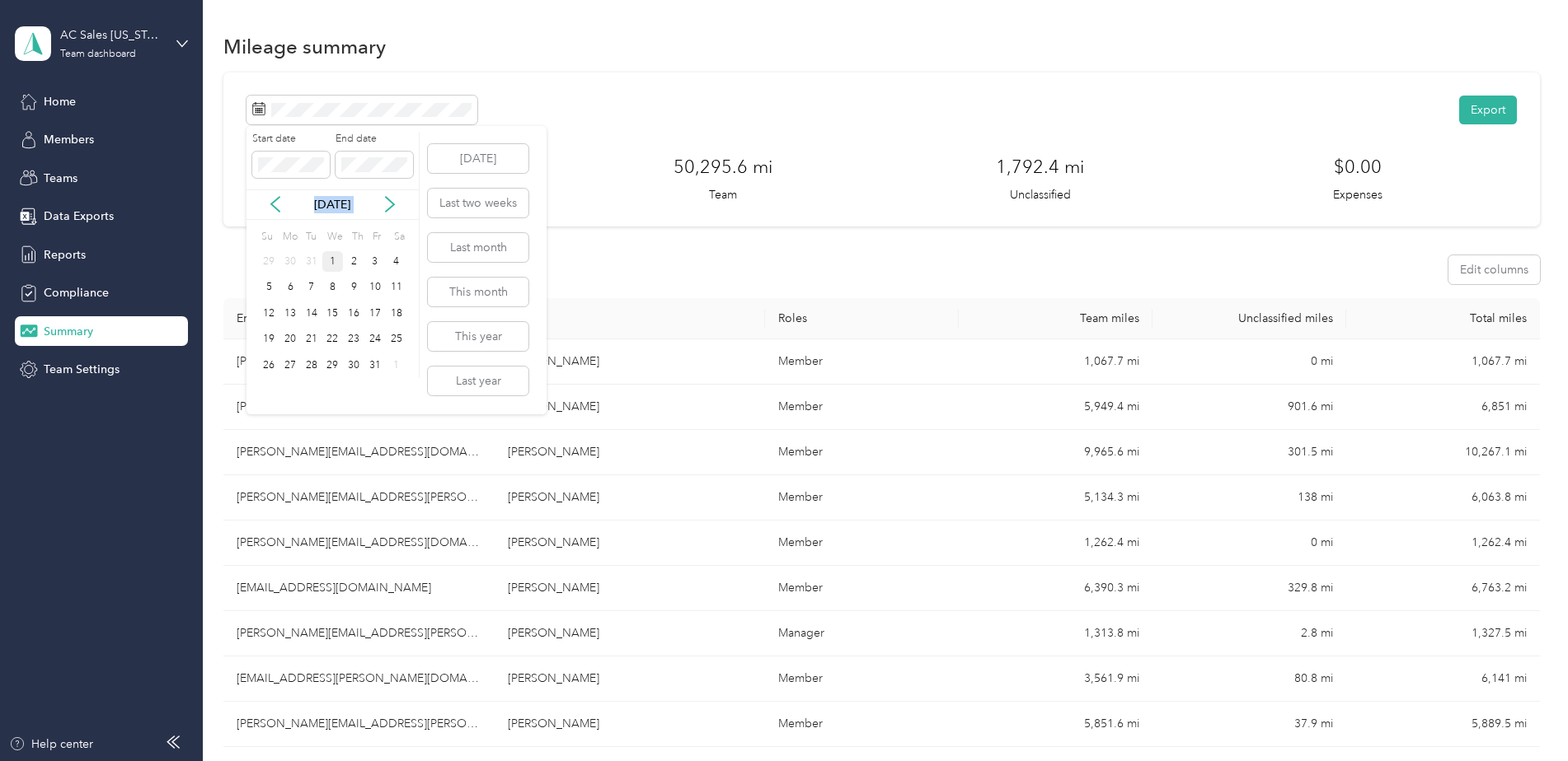
click at [333, 262] on div "1" at bounding box center [333, 262] width 21 height 21
click at [333, 194] on div "Jan 2025" at bounding box center [333, 204] width 173 height 30
click at [393, 201] on icon at bounding box center [389, 204] width 16 height 16
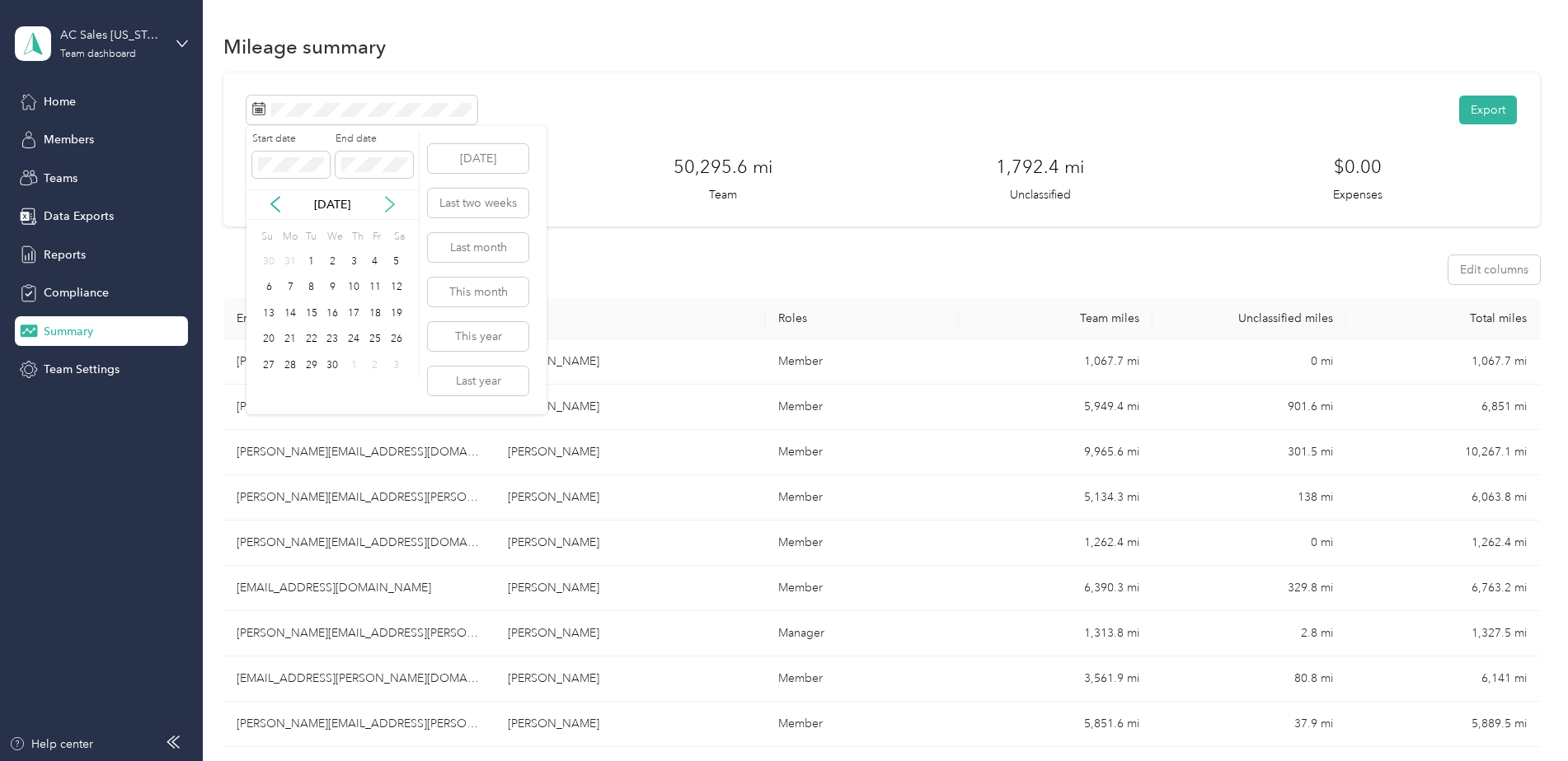
click at [393, 201] on icon at bounding box center [389, 204] width 16 height 16
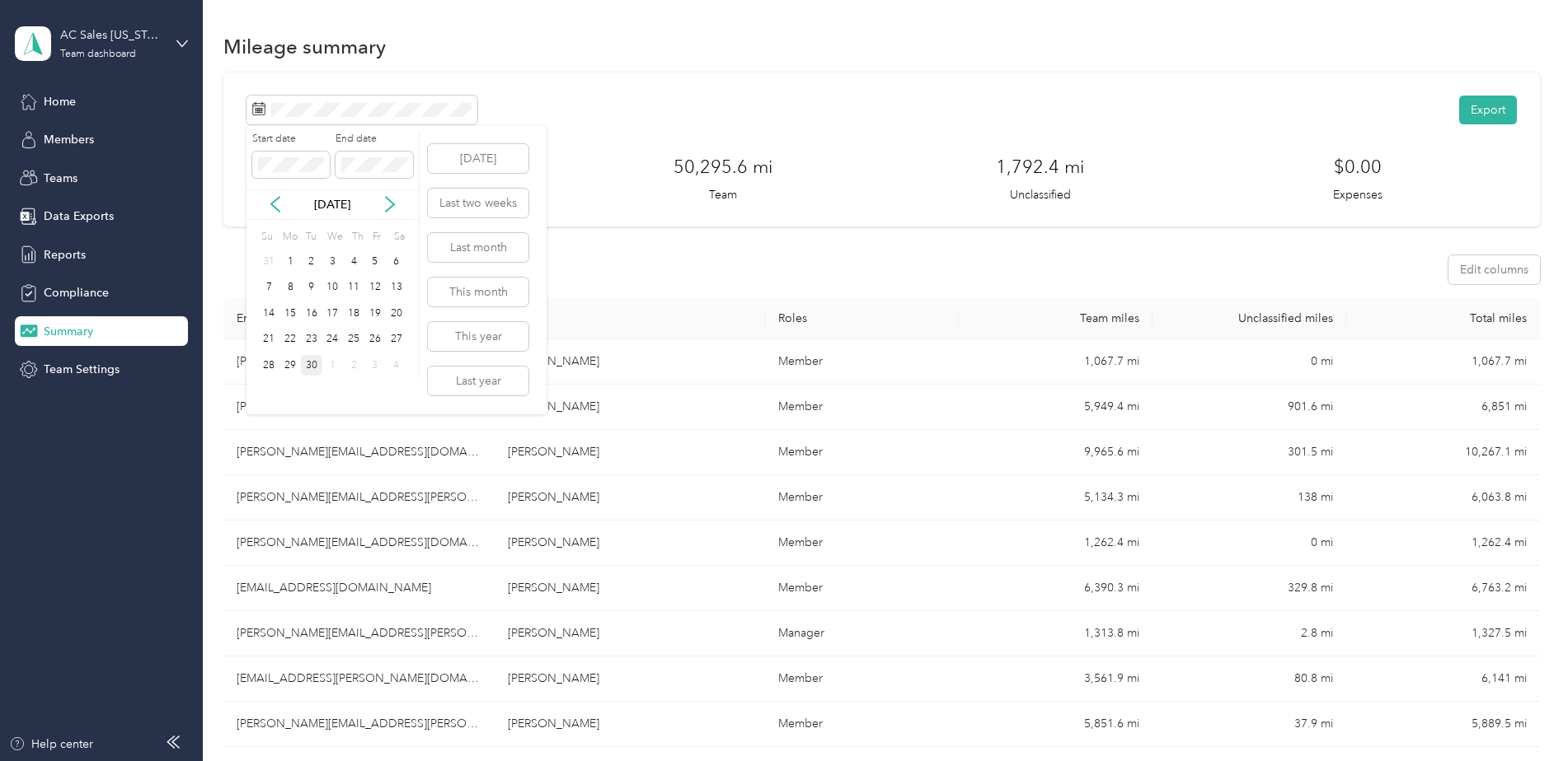
click at [314, 369] on div "30" at bounding box center [311, 365] width 21 height 21
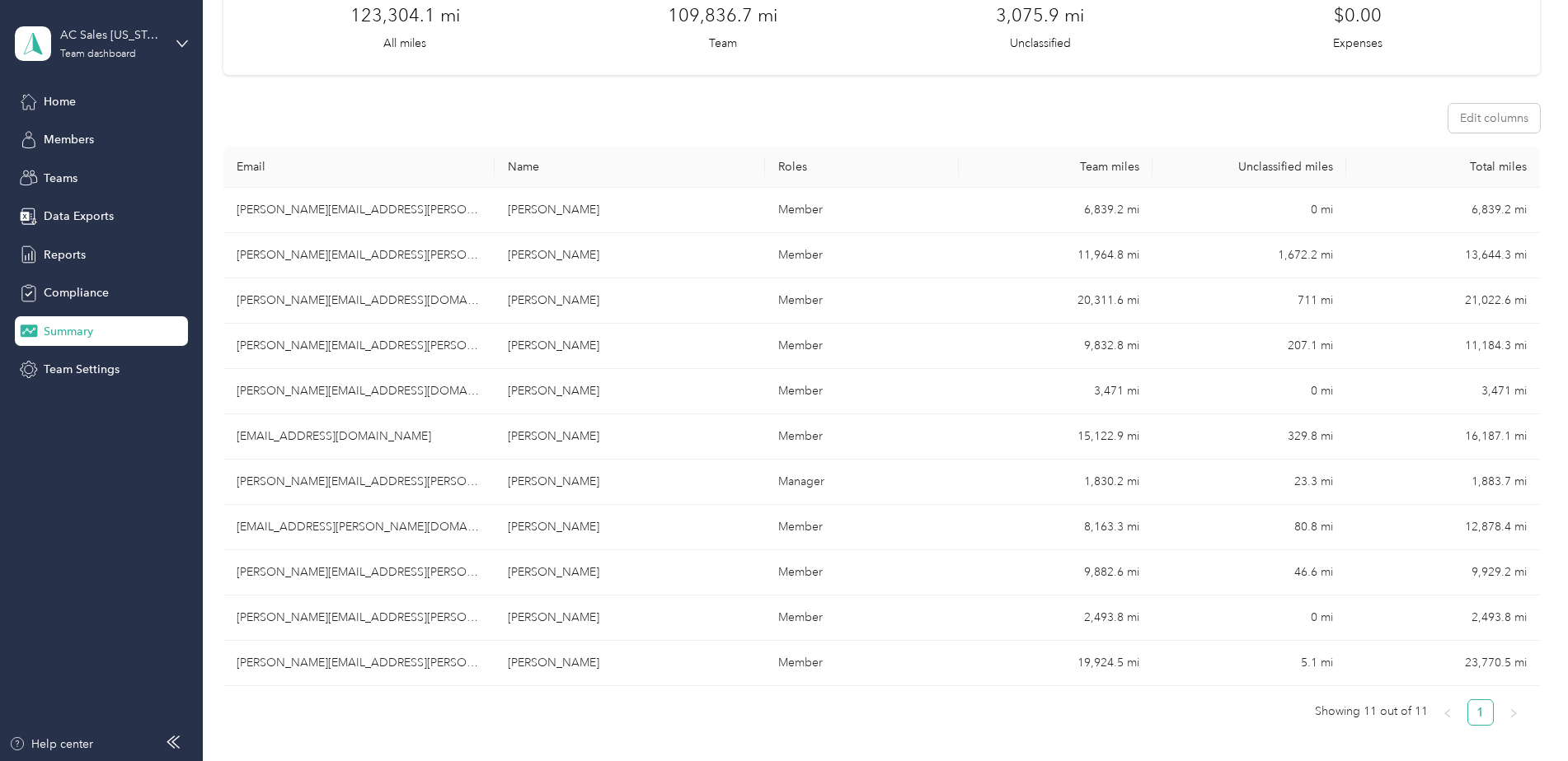
scroll to position [155, 0]
